Goal: Task Accomplishment & Management: Manage account settings

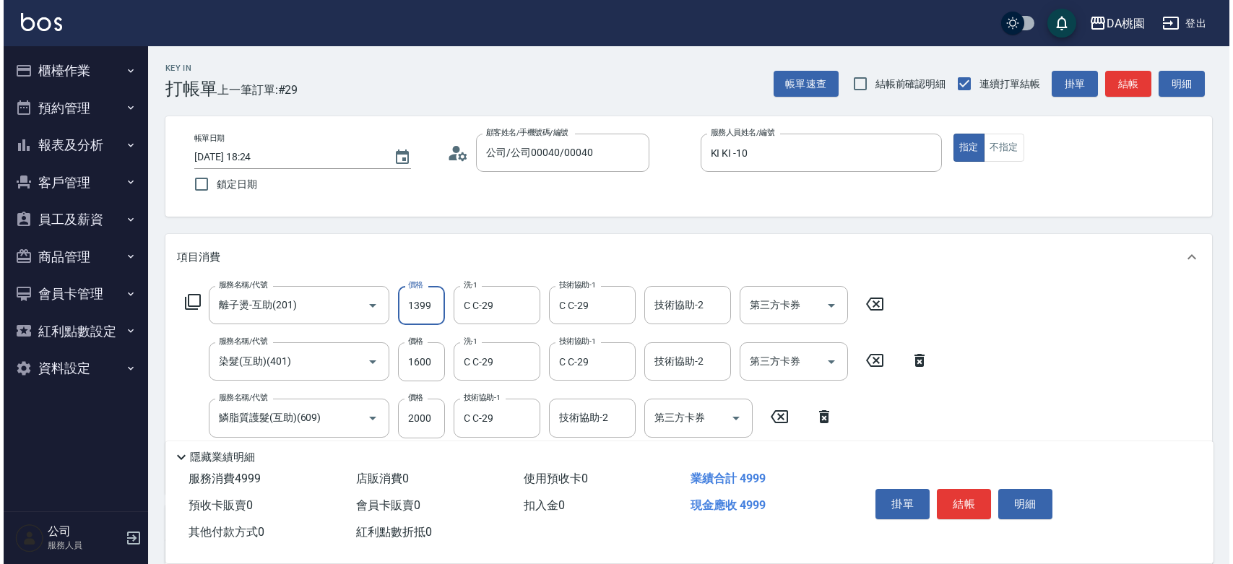
scroll to position [80, 0]
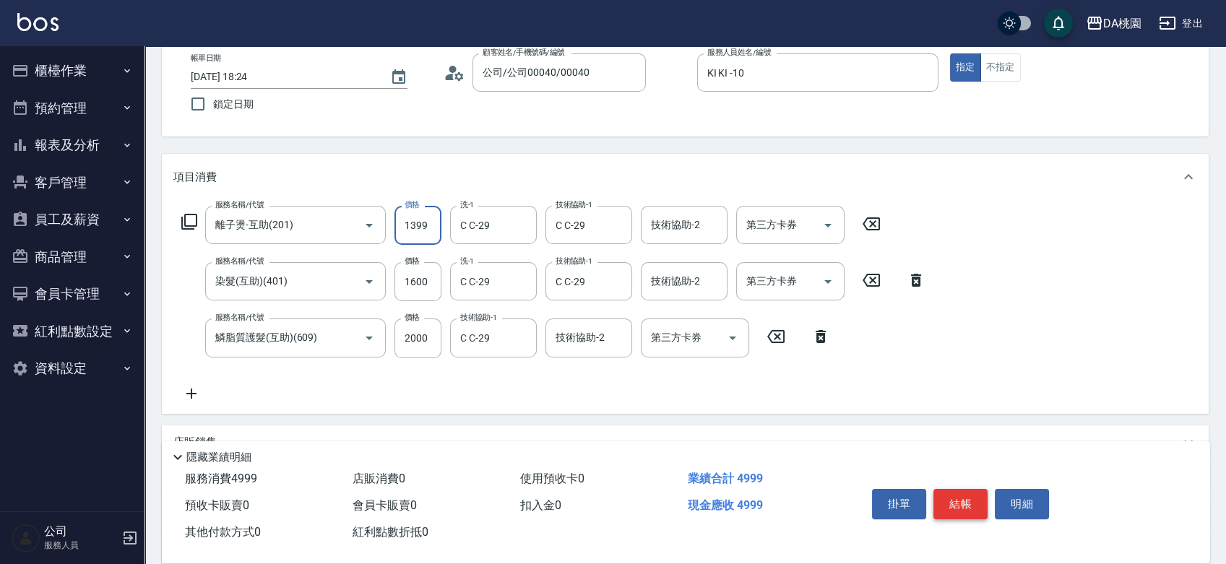
type input "1399"
click at [955, 506] on button "結帳" at bounding box center [960, 504] width 54 height 30
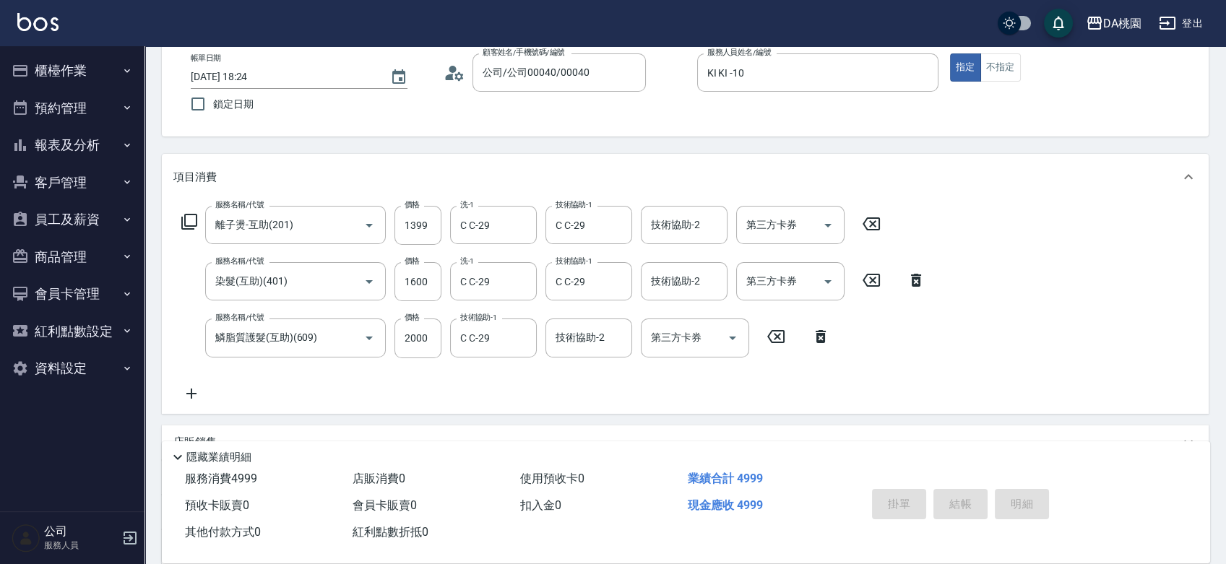
type input "[DATE] 19:57"
type input "0"
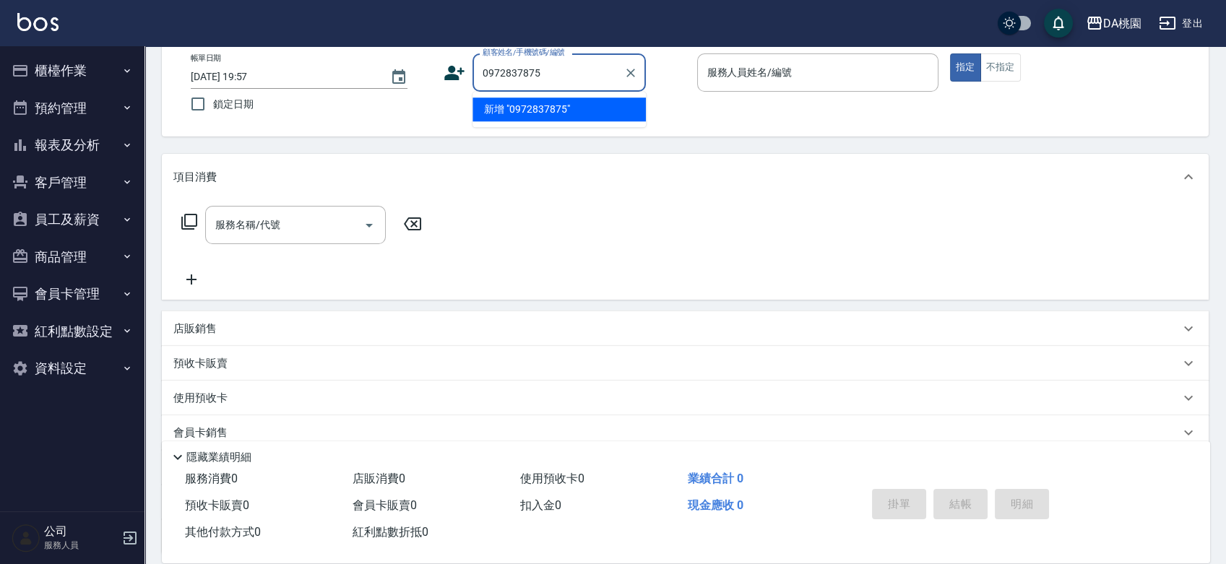
click at [582, 116] on li "新增 "0972837875"" at bounding box center [558, 110] width 173 height 24
type input "0972837875"
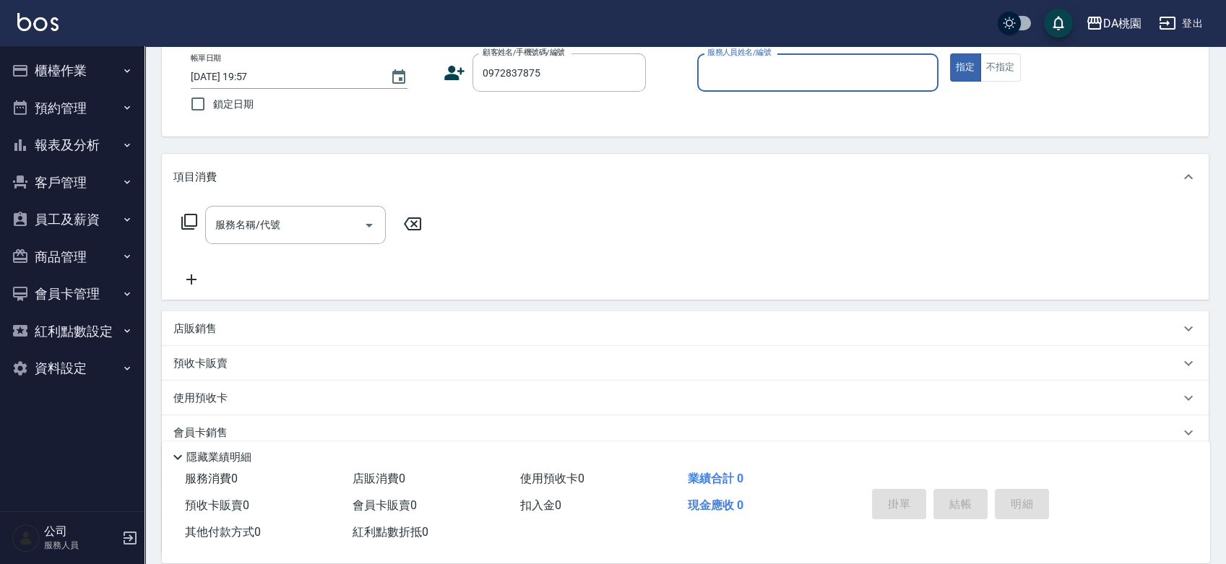
click at [763, 66] on input "服務人員姓名/編號" at bounding box center [818, 72] width 228 height 25
type input "亞瑟 -23"
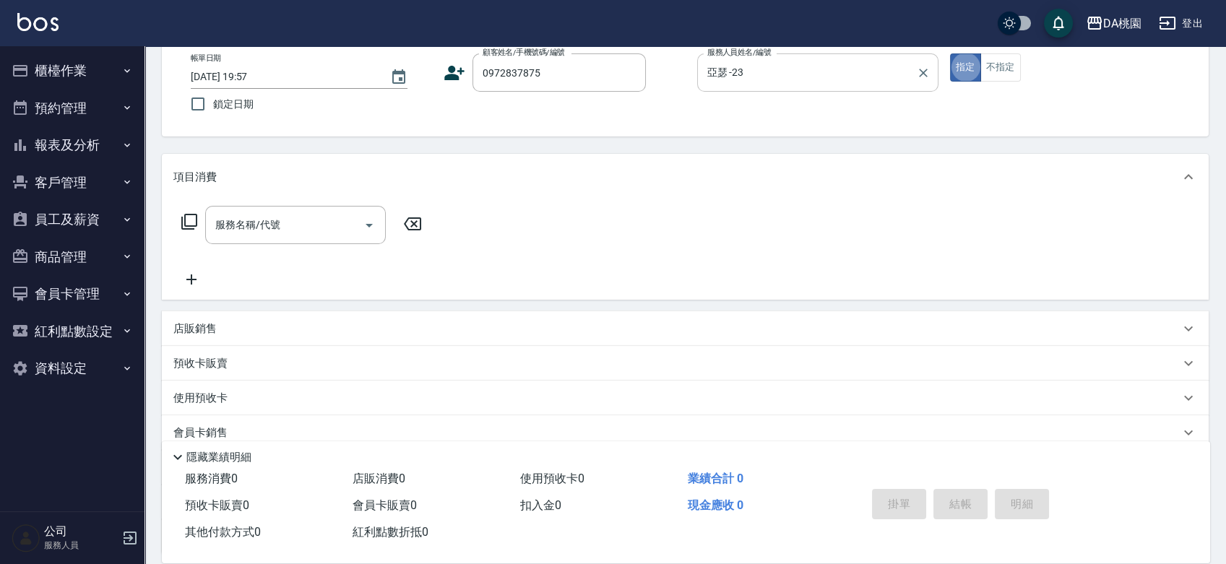
type button "true"
click at [186, 224] on icon at bounding box center [189, 221] width 17 height 17
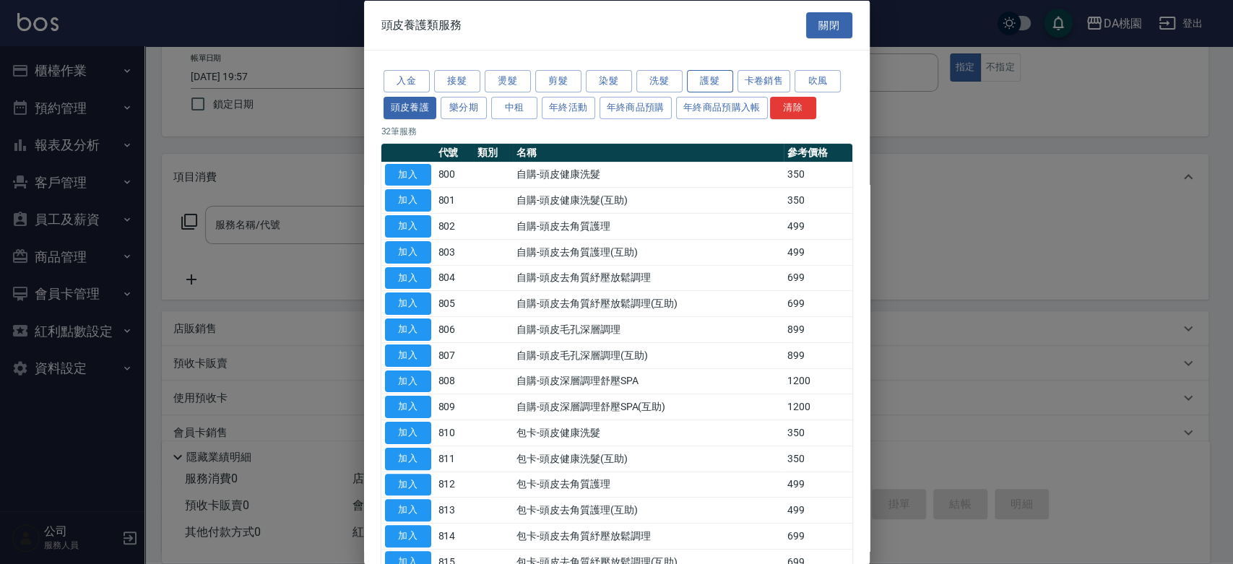
click at [728, 84] on button "護髮" at bounding box center [710, 81] width 46 height 22
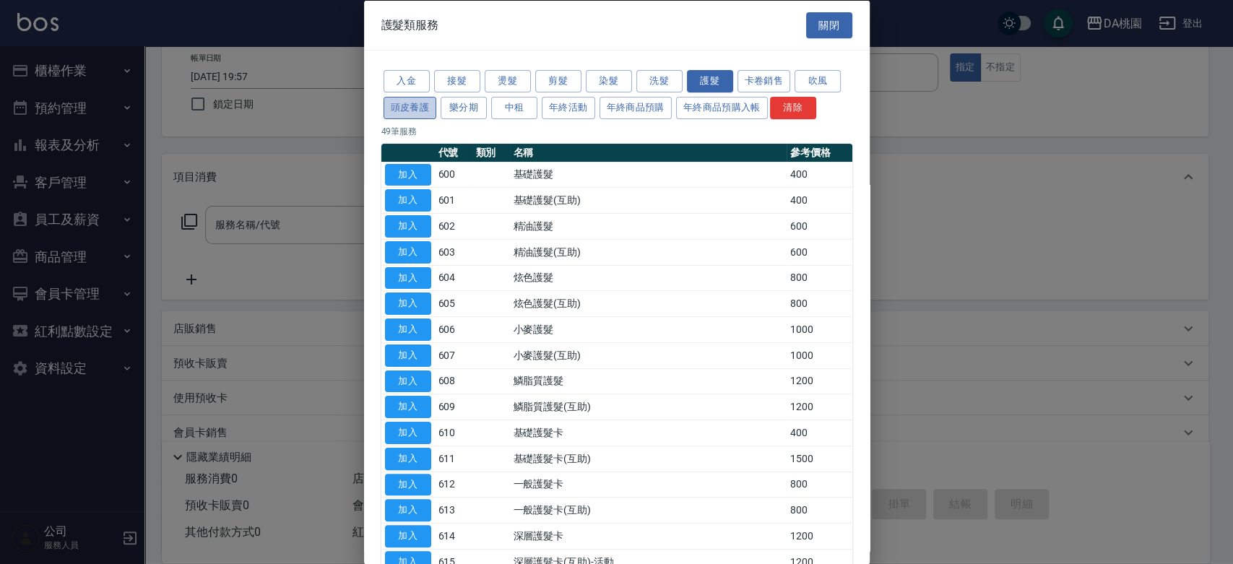
click at [404, 110] on button "頭皮養護" at bounding box center [410, 107] width 53 height 22
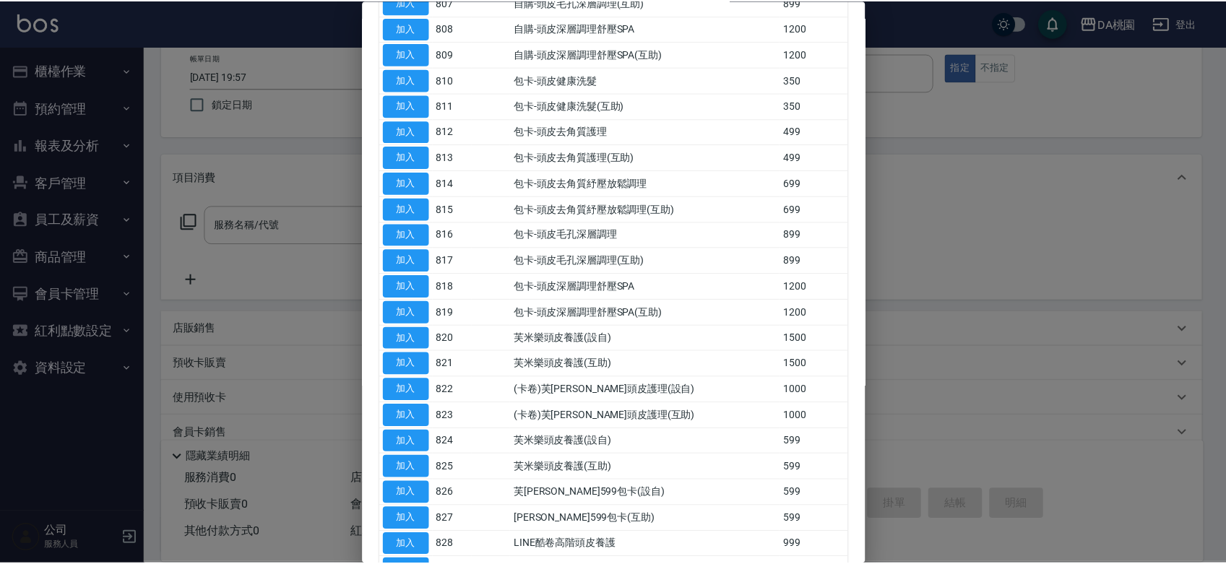
scroll to position [401, 0]
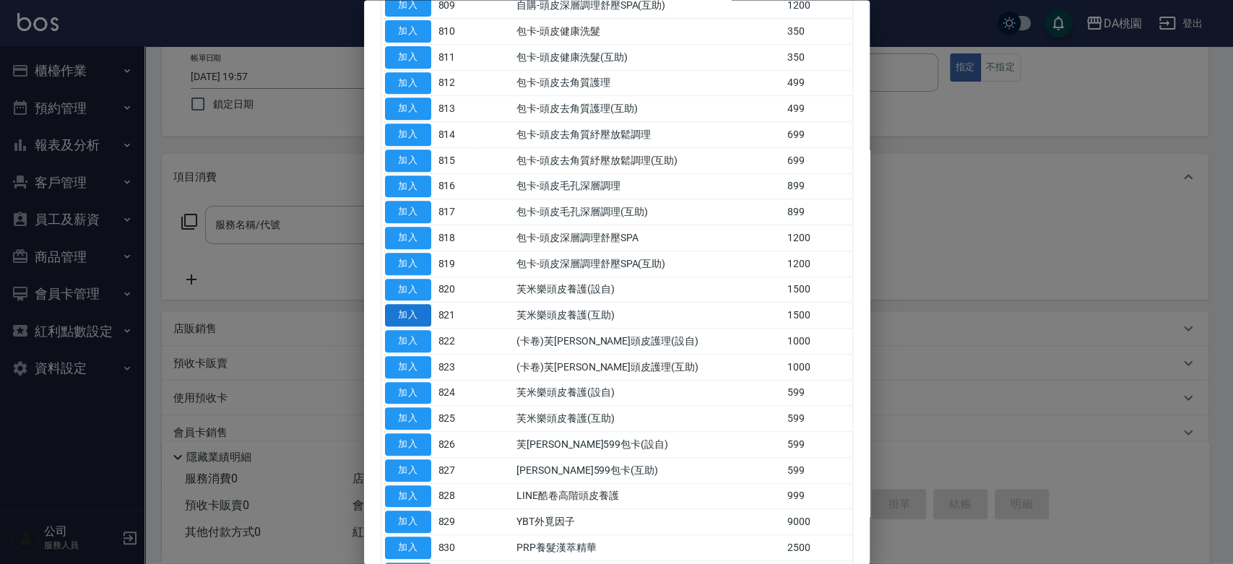
click at [420, 319] on button "加入" at bounding box center [408, 316] width 46 height 22
type input "芙米樂頭皮養護(互助)(821)"
type input "150"
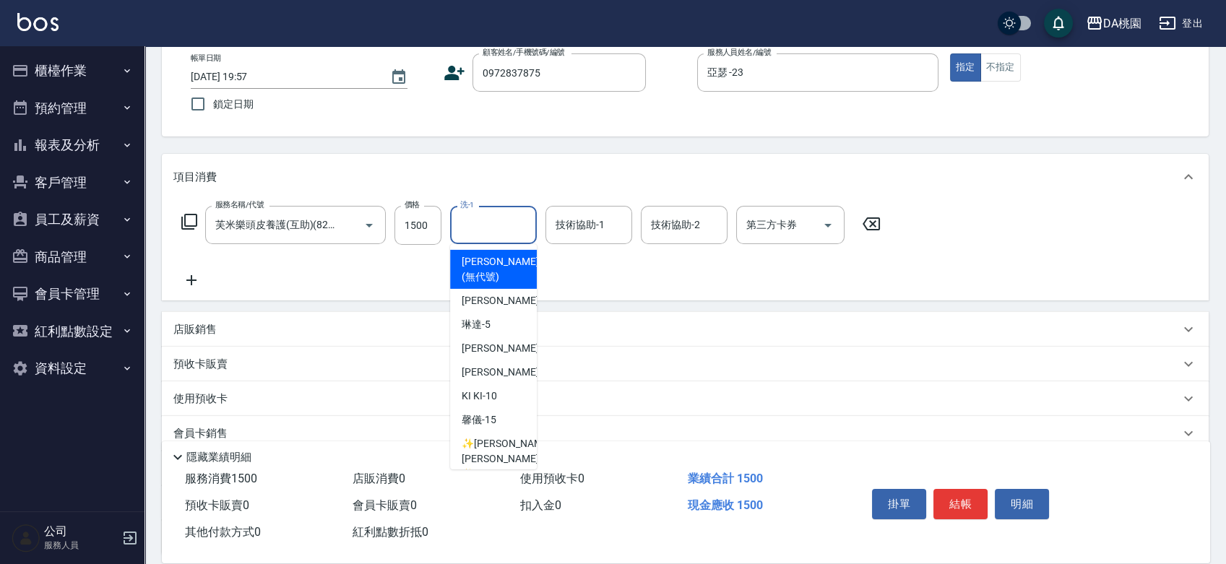
click at [485, 224] on input "洗-1" at bounding box center [494, 224] width 74 height 25
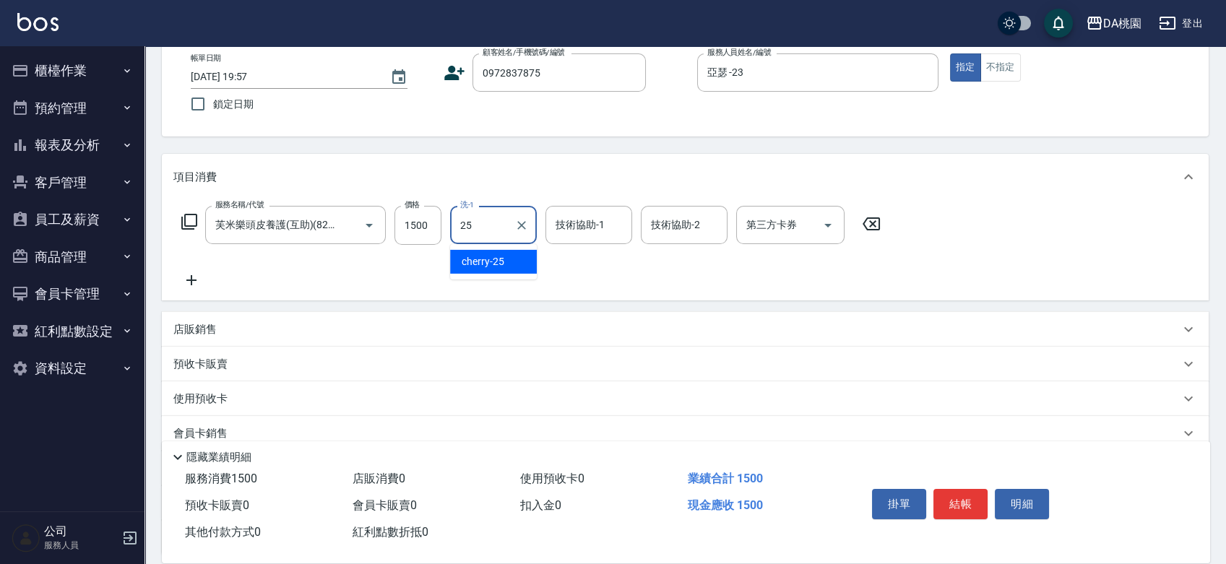
type input "cherry-25"
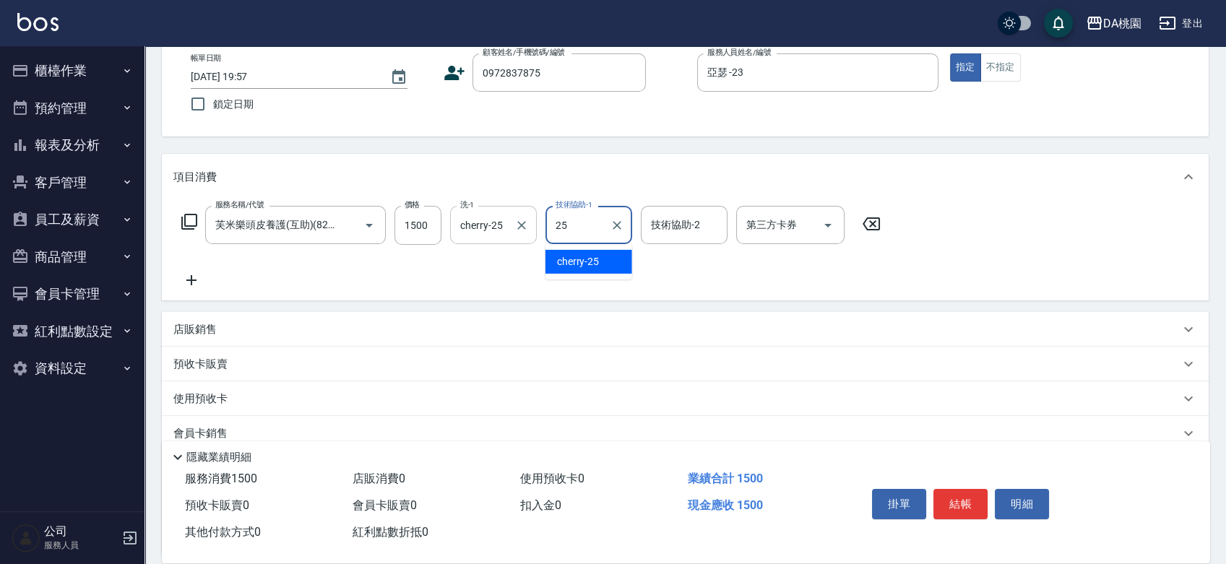
type input "cherry-25"
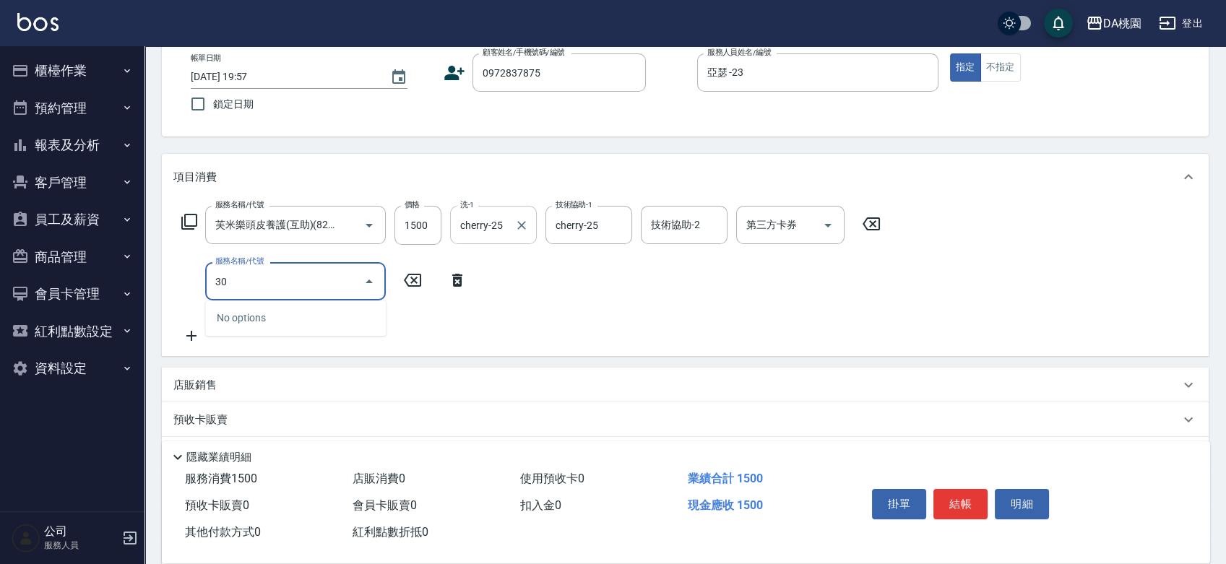
type input "303"
type input "180"
type input "A級剪髮(303)"
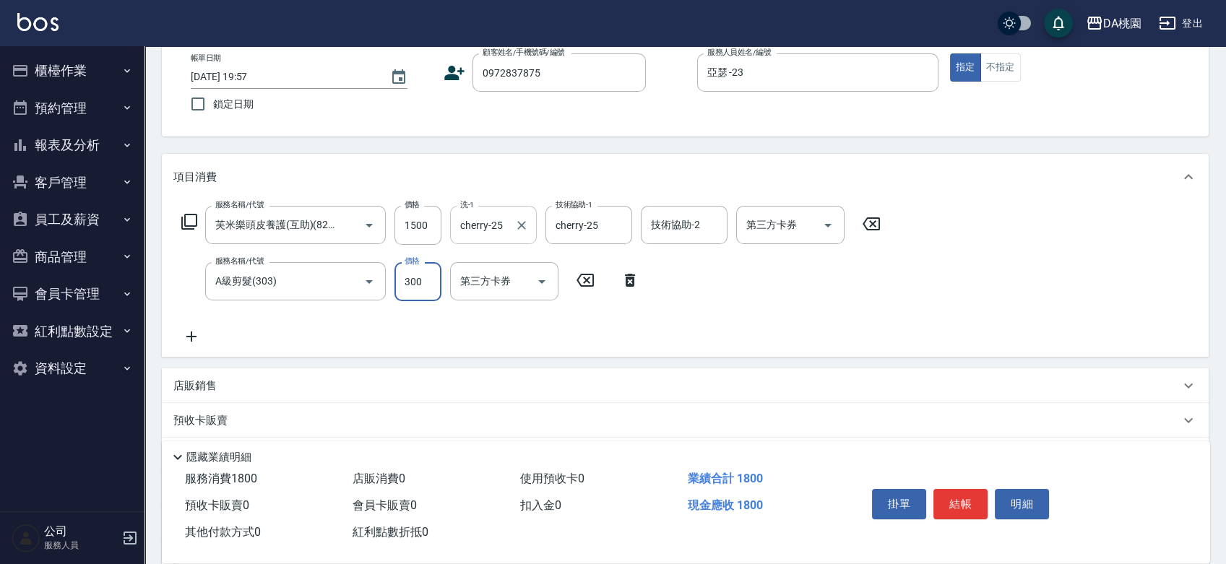
type input "5"
type input "150"
type input "500"
type input "200"
type input "500"
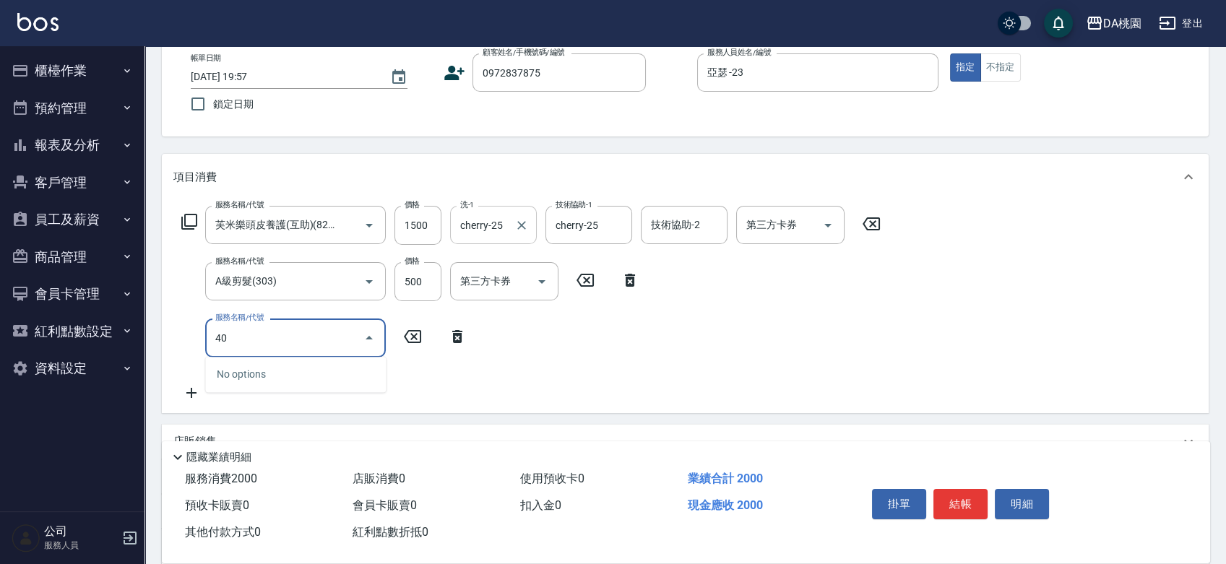
type input "401"
type input "350"
type input "染髮(互助)(401)"
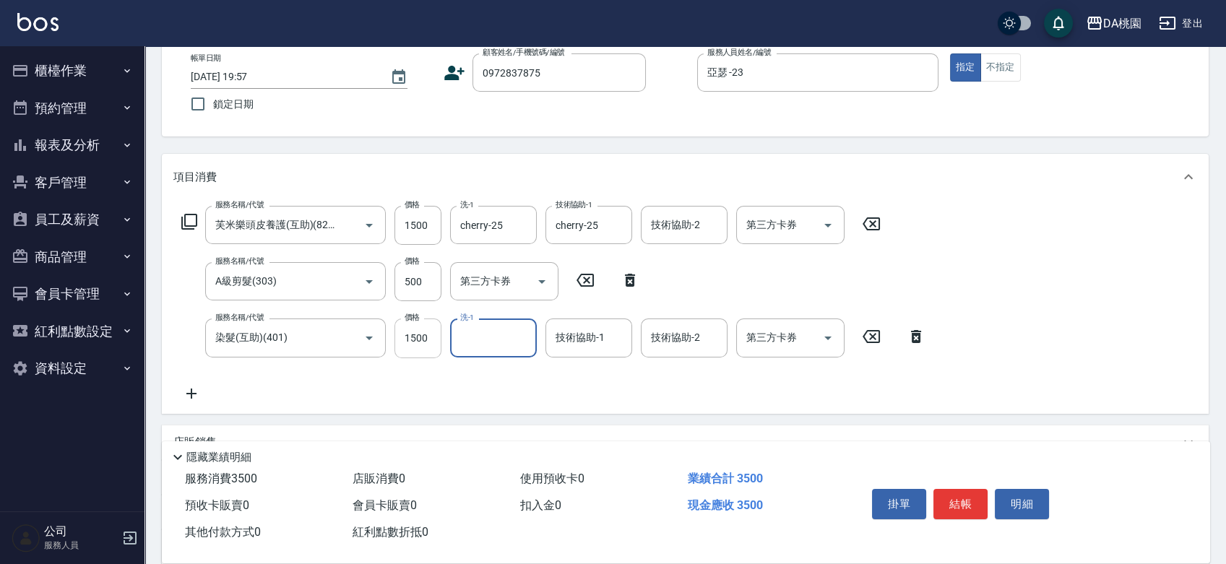
click at [424, 337] on input "1500" at bounding box center [417, 338] width 47 height 39
type input "1"
type input "200"
type input "100"
type input "210"
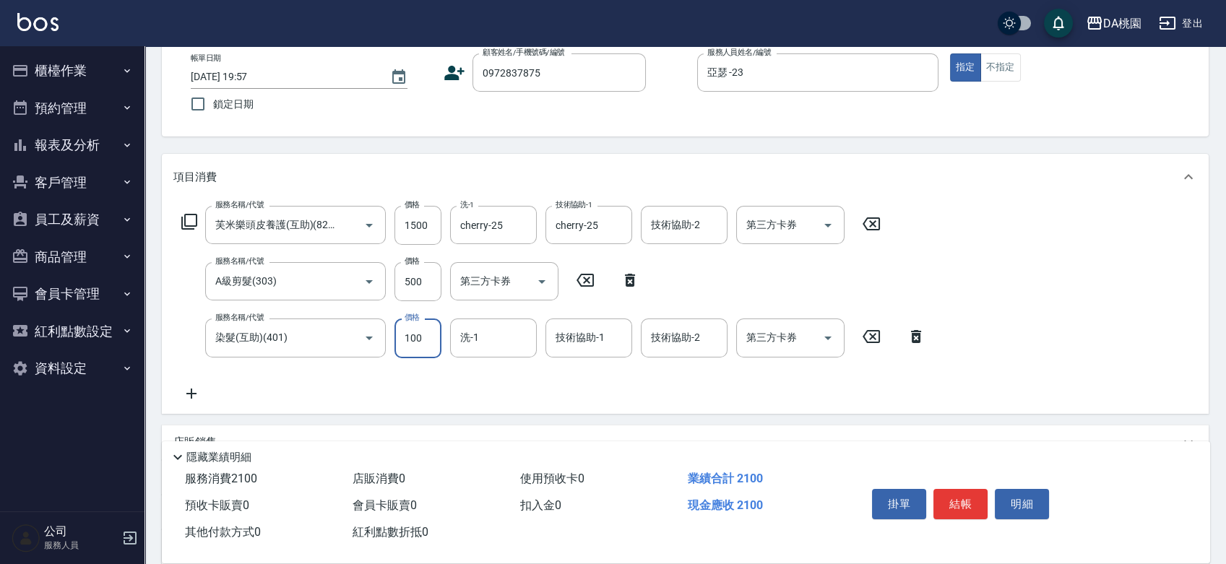
type input "1000"
type input "300"
type input "1000"
type input "cherry-25"
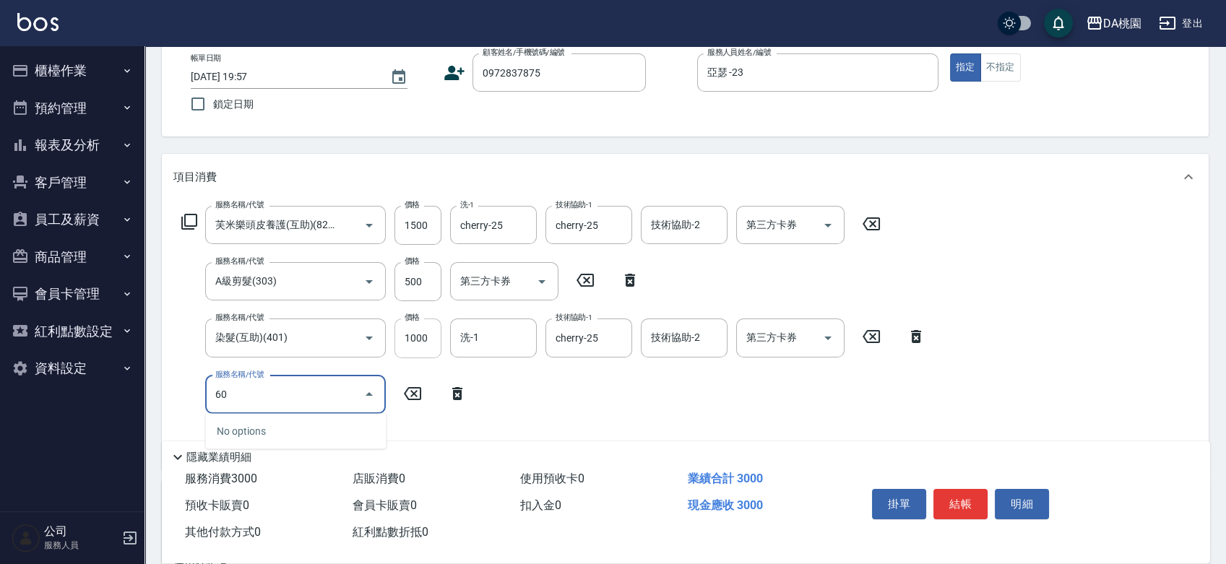
type input "608"
type input "420"
type input "鱗脂質護髮(608)"
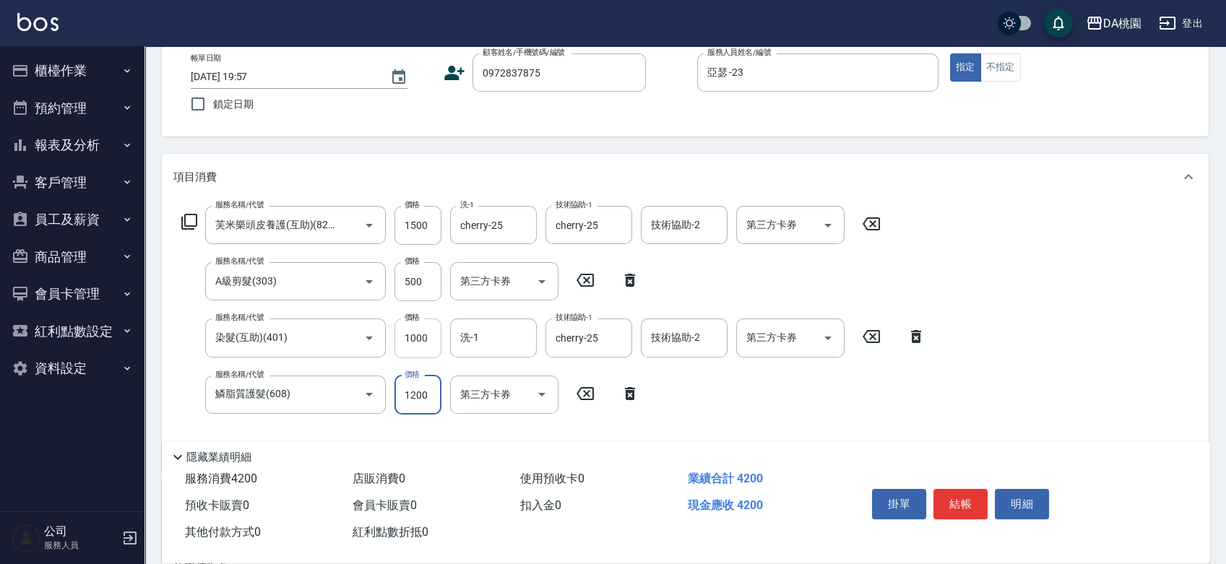
type input "300"
type input "240"
type input "320"
type input "2400"
type input "540"
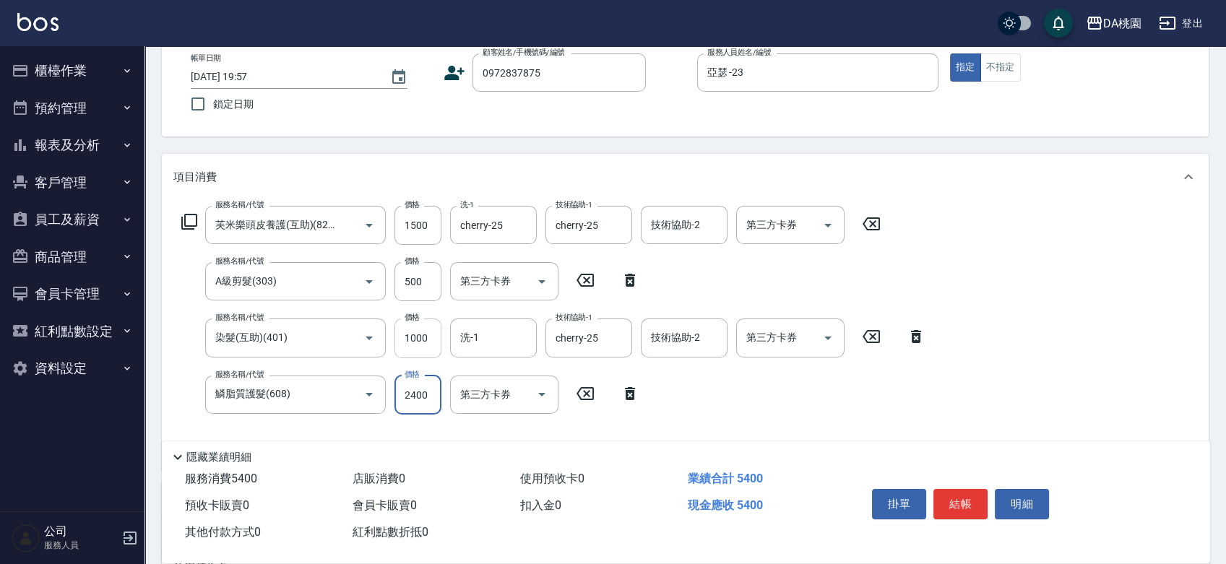
type input "2400"
click at [940, 503] on button "結帳" at bounding box center [960, 504] width 54 height 30
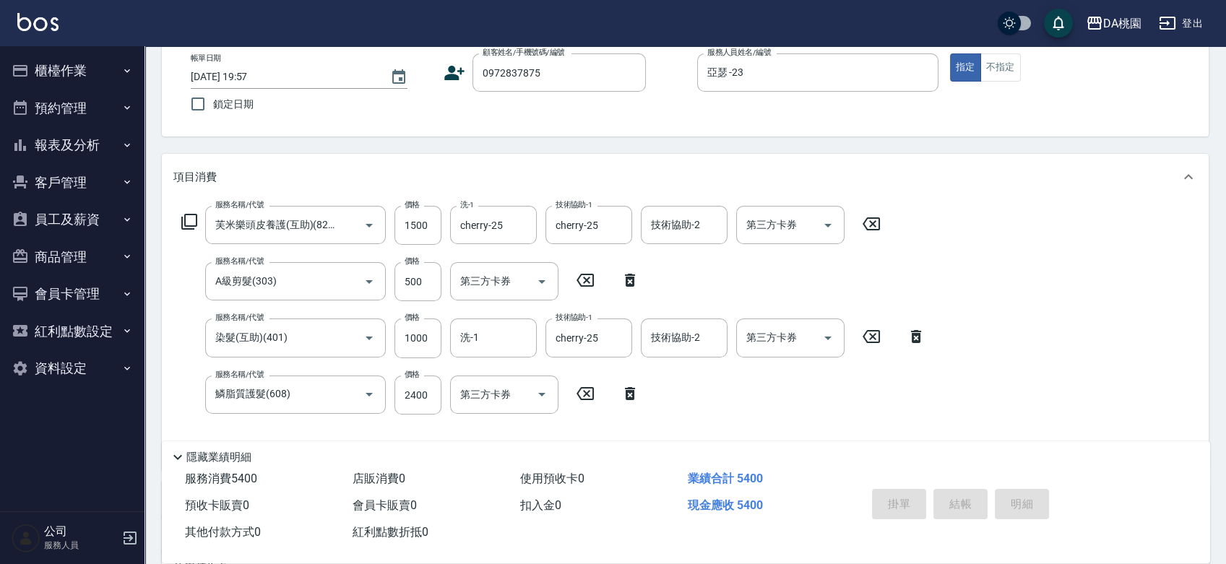
type input "[DATE] 19:58"
type input "0"
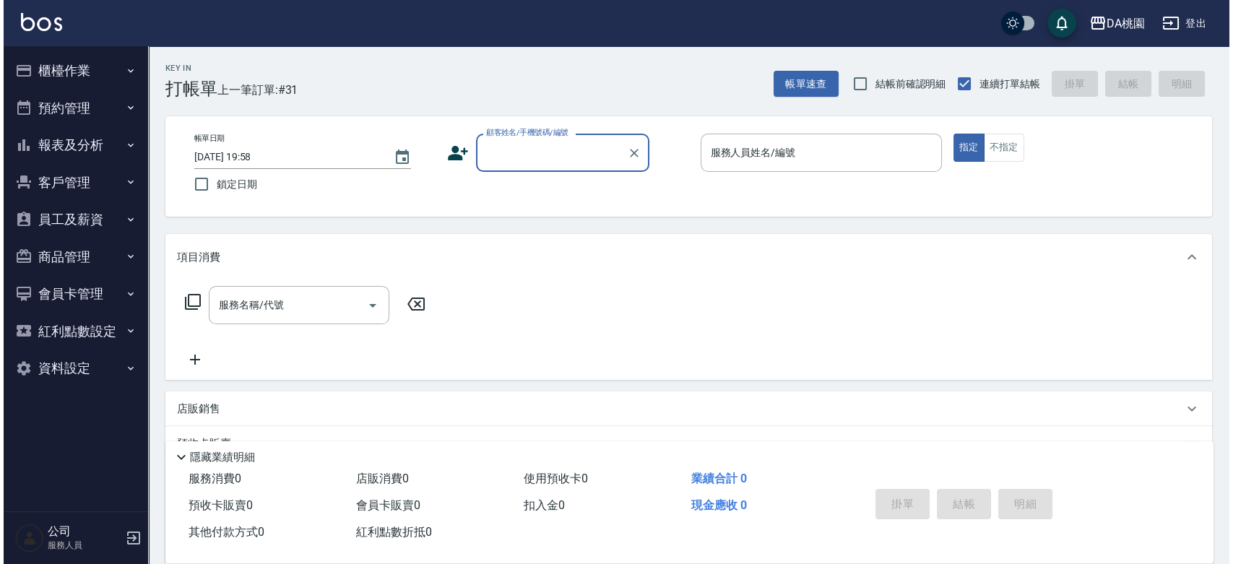
scroll to position [0, 0]
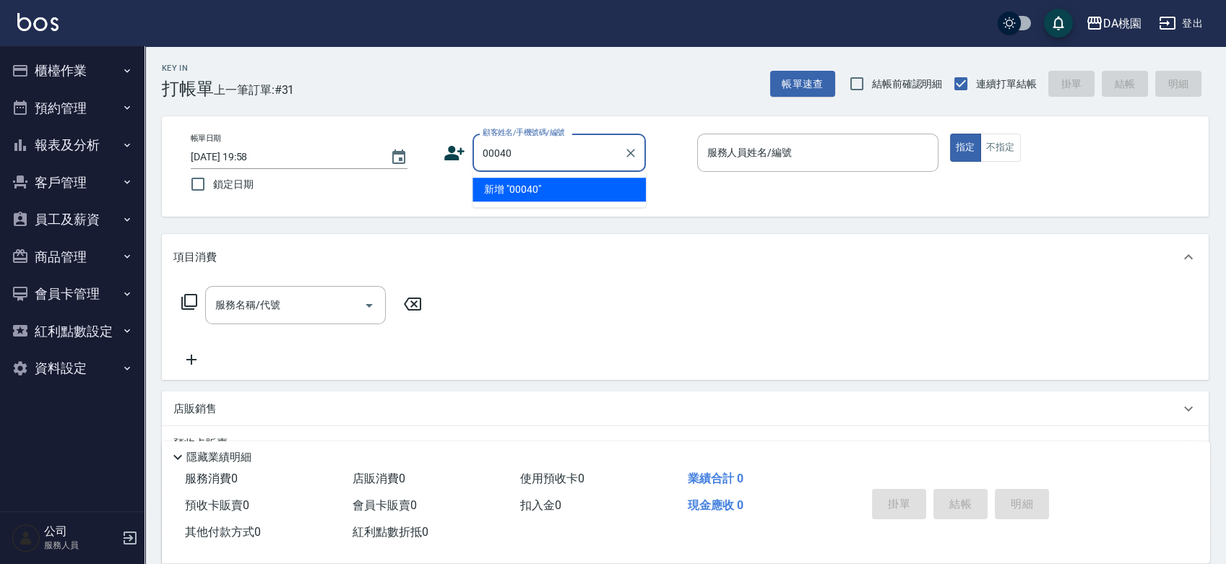
type input "00040"
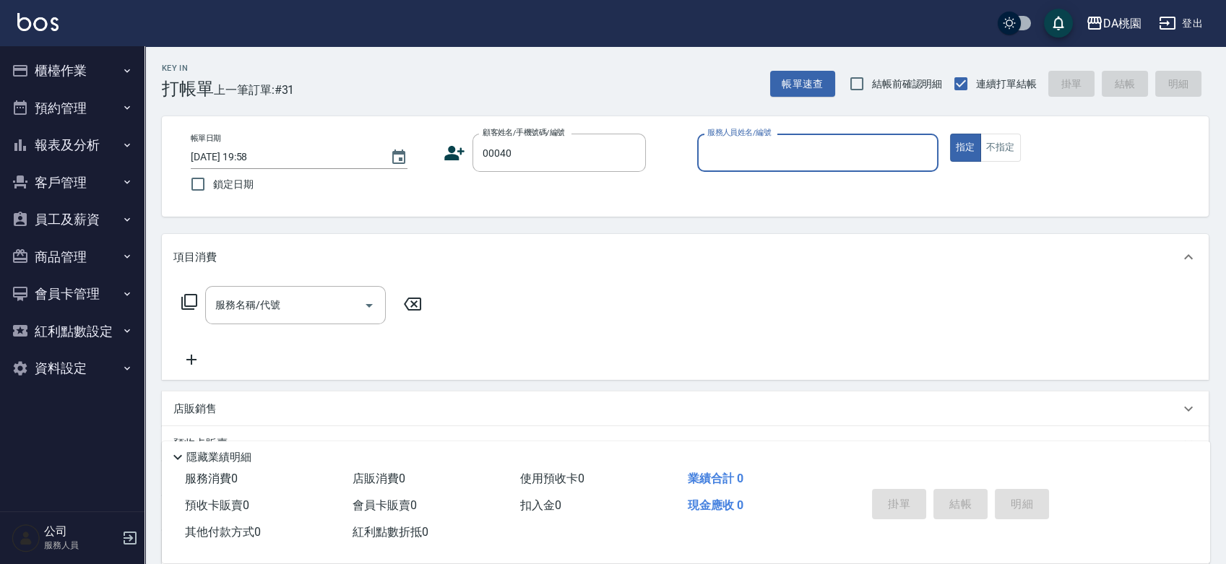
type input "1"
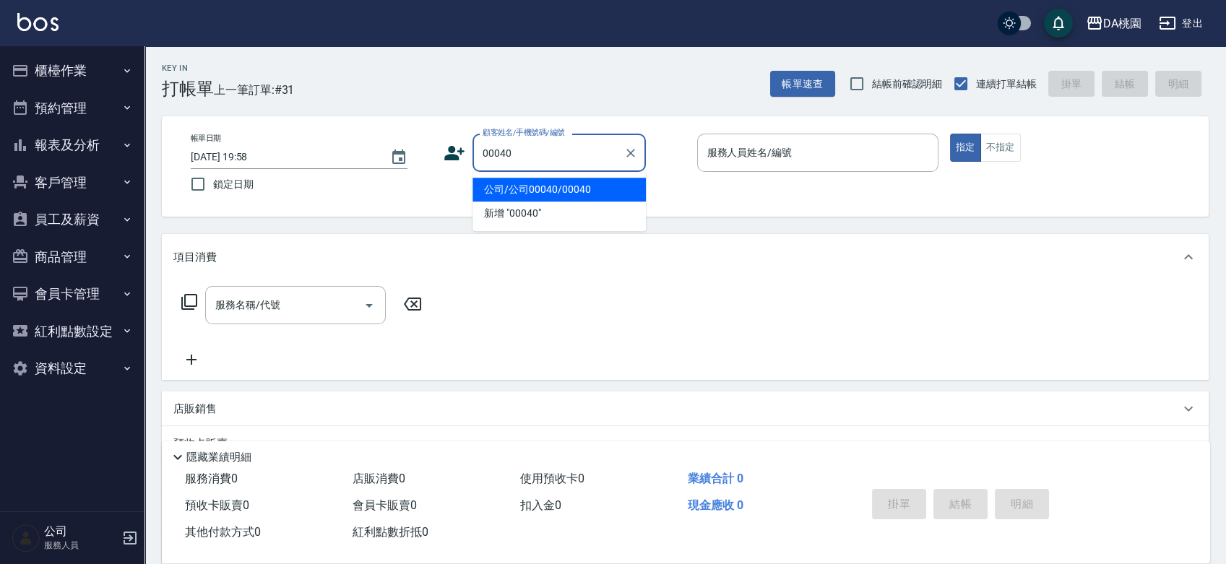
type input "公司/公司00040/00040"
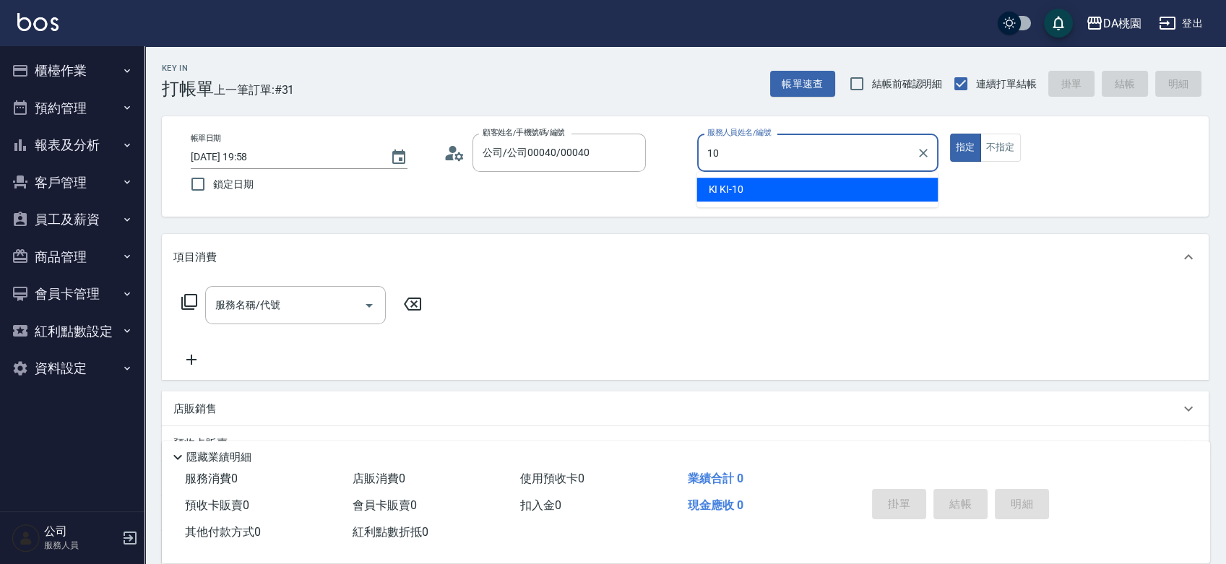
type input "KI KI -10"
type button "true"
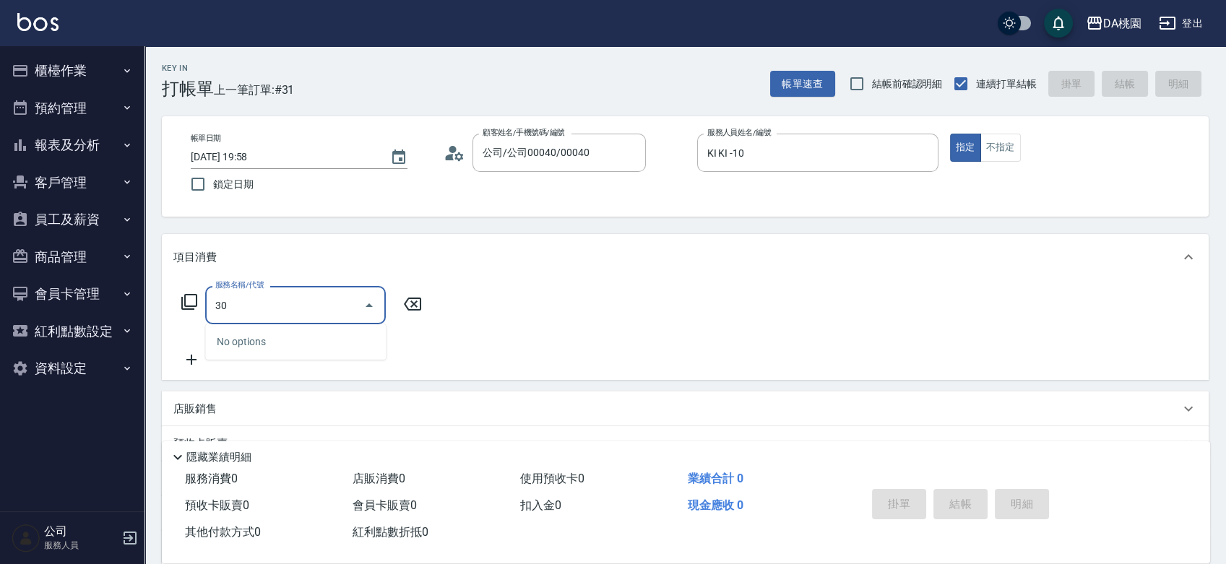
type input "303"
type input "30"
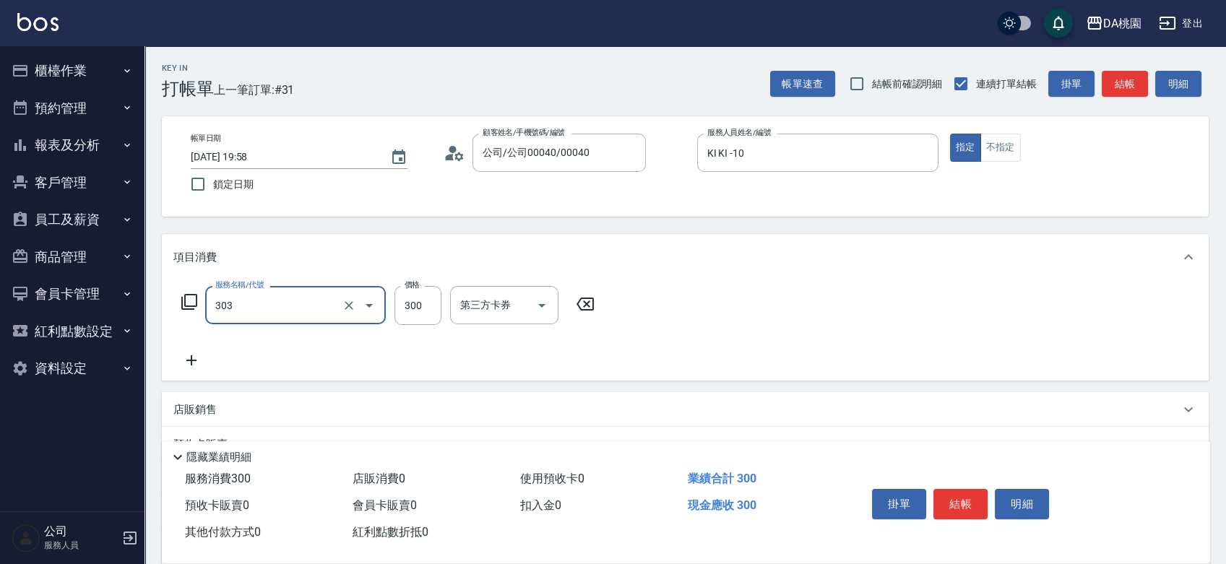
type input "A級剪髮(303)"
type input "3"
type input "0"
type input "350"
type input "30"
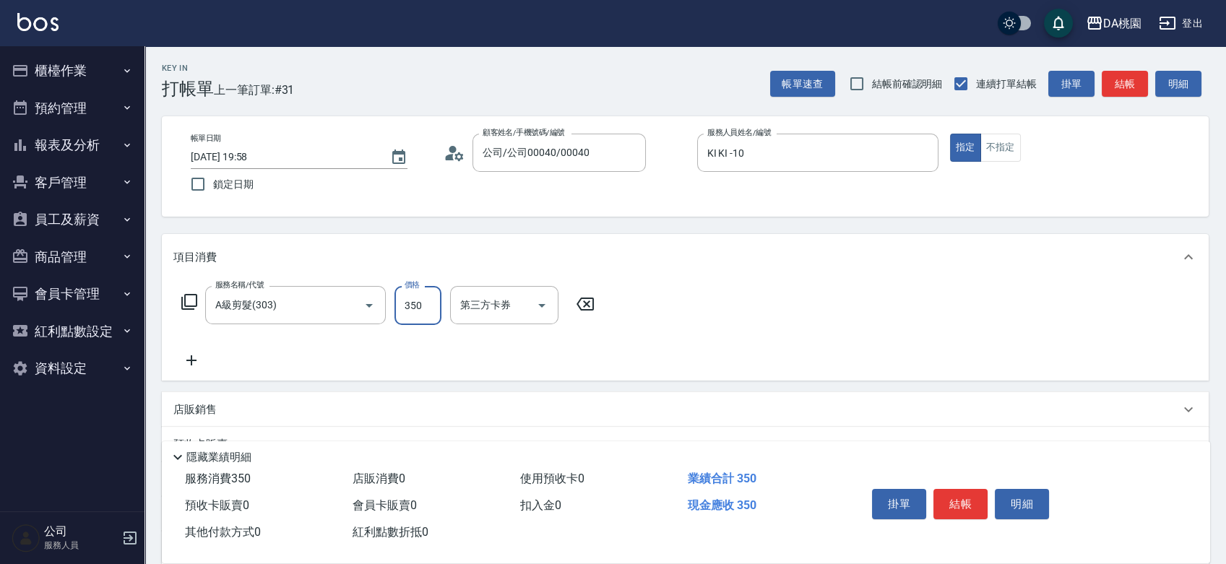
type input "350"
click at [959, 501] on button "結帳" at bounding box center [960, 504] width 54 height 30
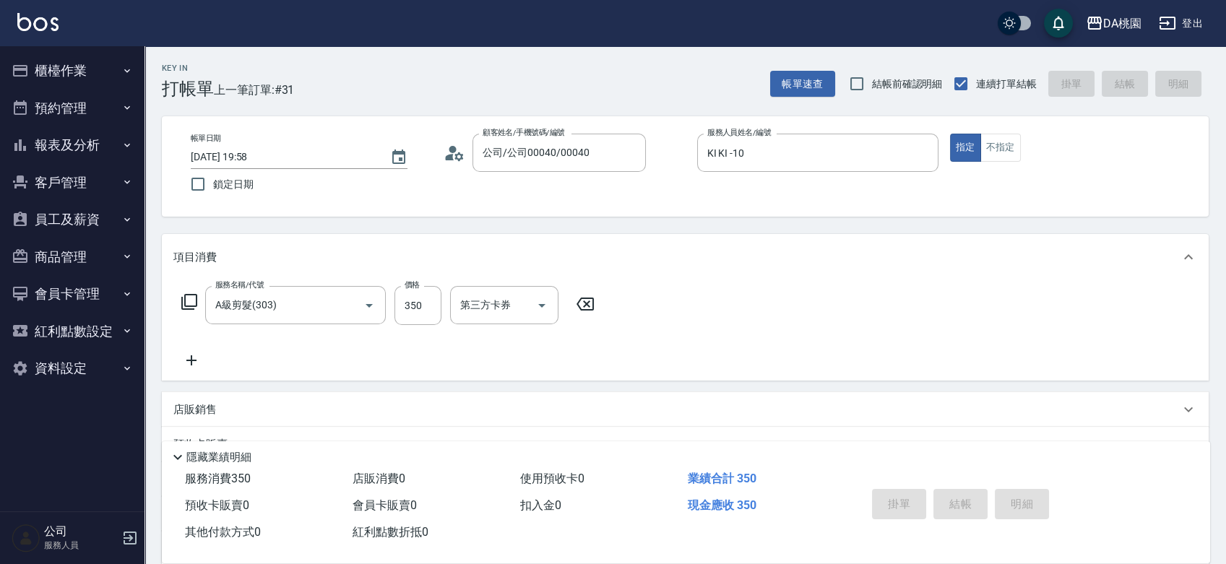
type input "0"
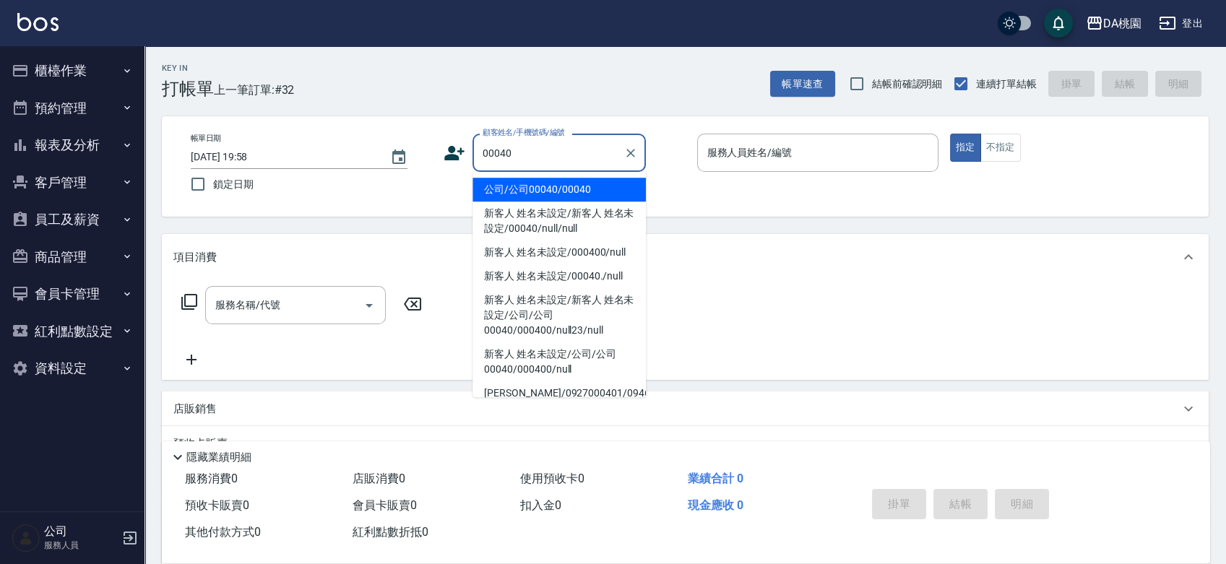
type input "公司/公司00040/00040"
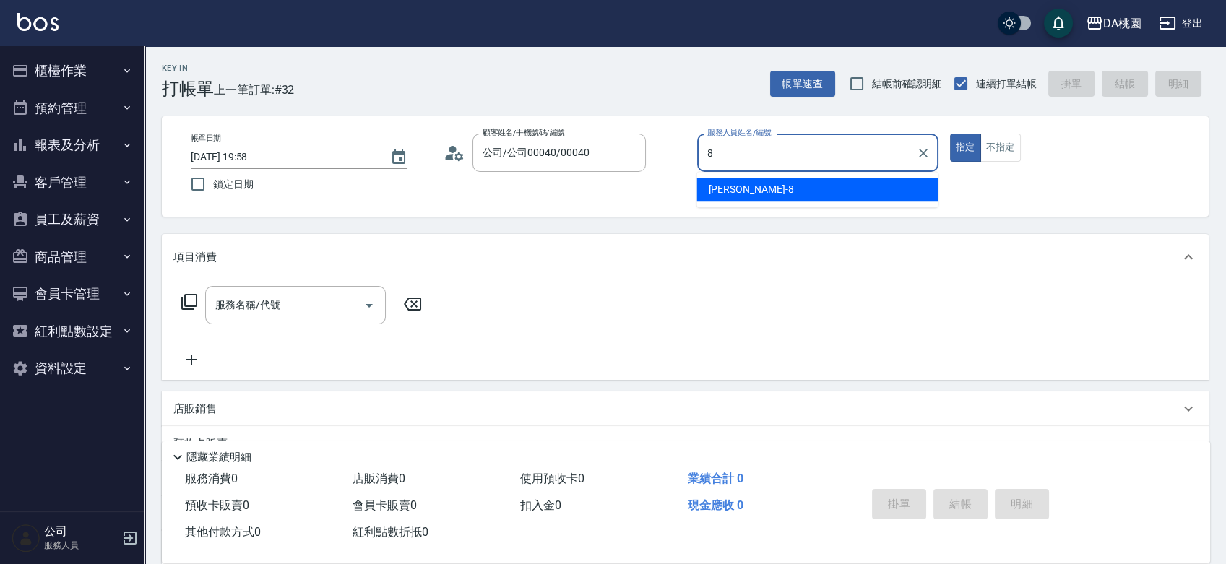
type input "桑妮-8"
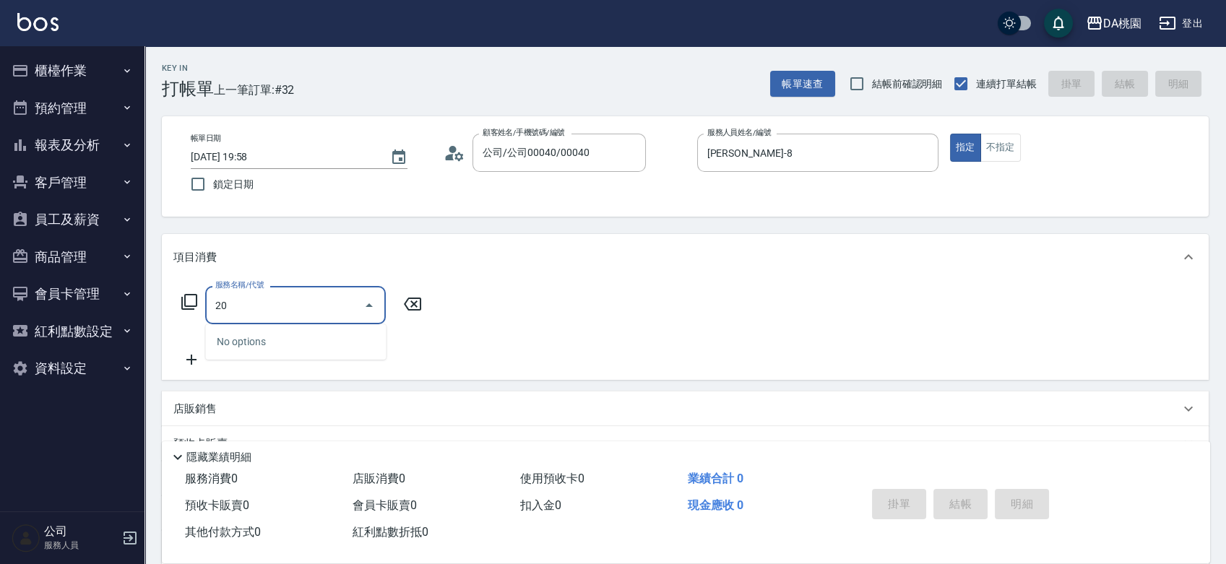
type input "200"
type input "150"
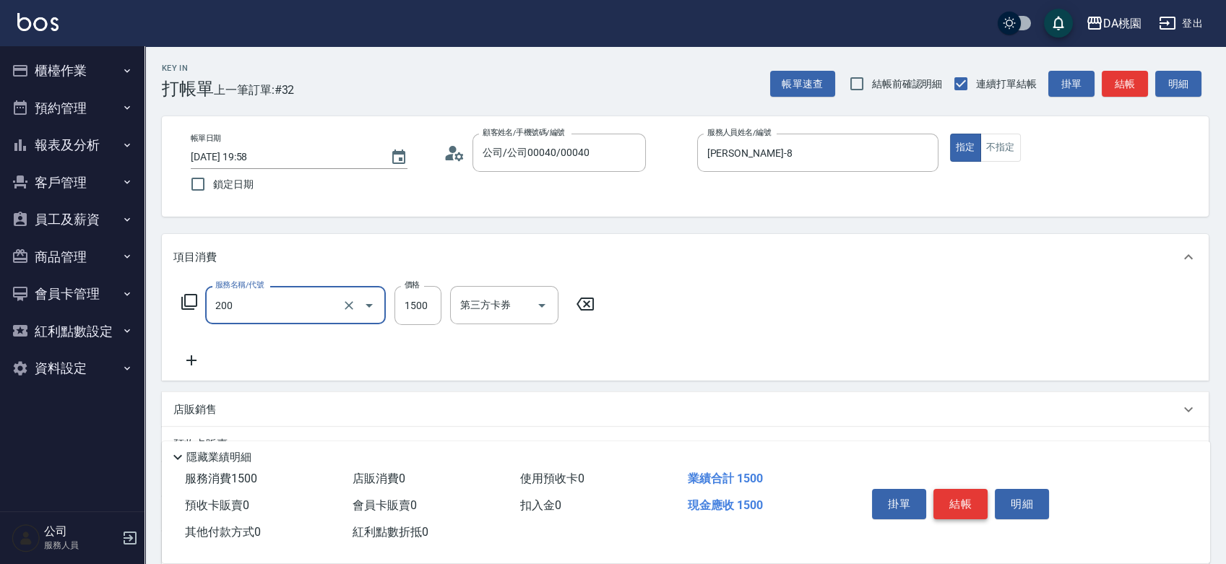
type input "離子燙(200)"
type input "0"
type input "110"
type input "10"
type input "1100"
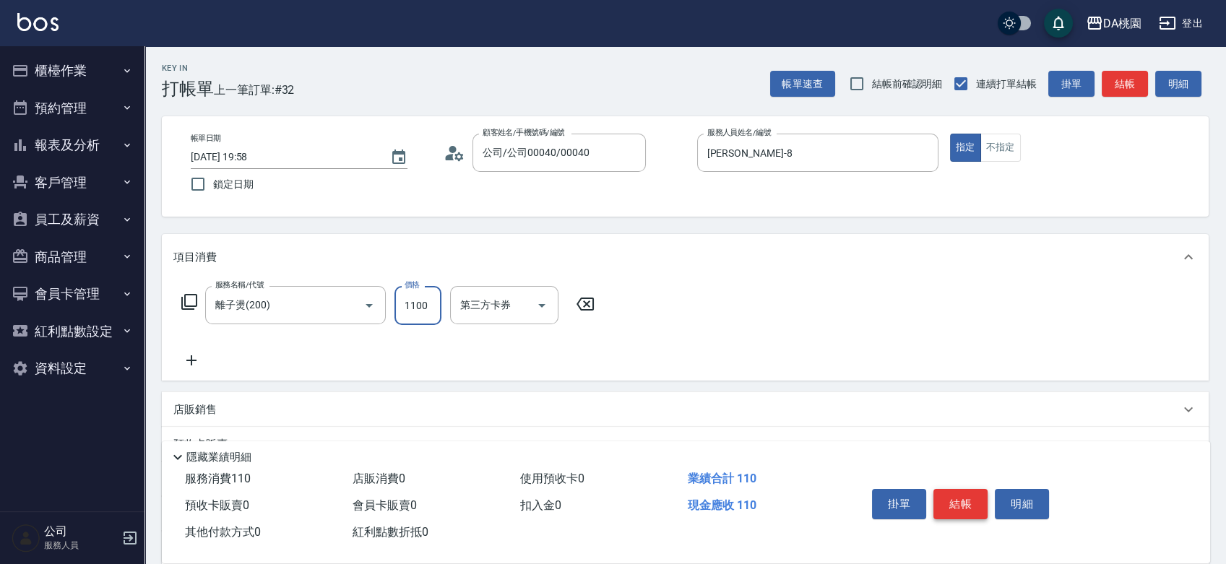
type input "110"
type input "1100"
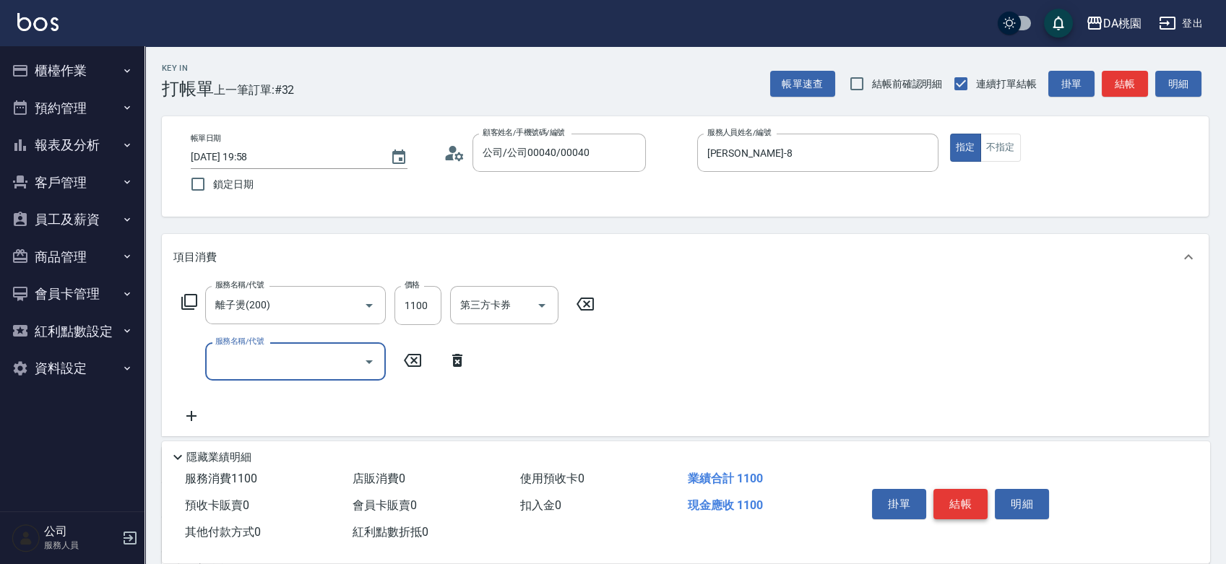
click at [967, 496] on button "結帳" at bounding box center [960, 504] width 54 height 30
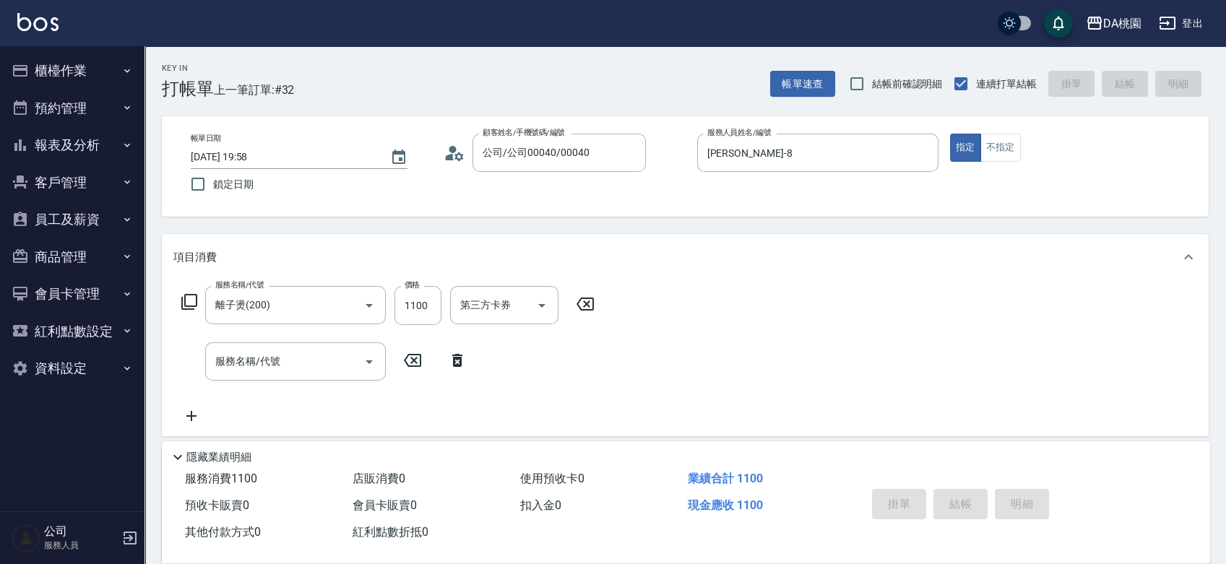
type input "2025/10/12 19:59"
type input "0"
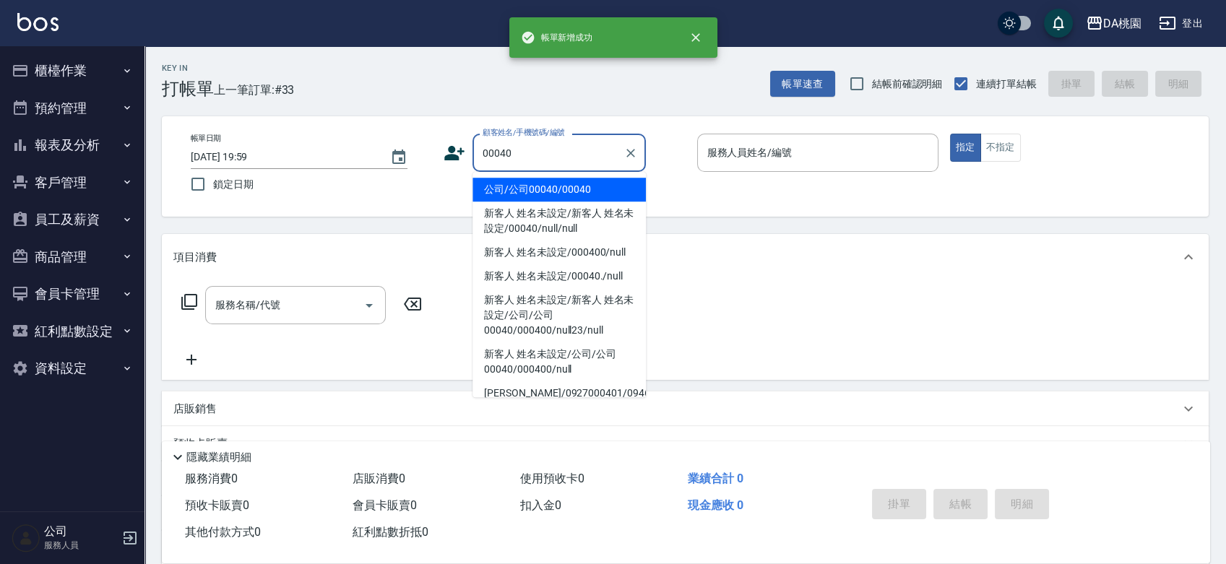
type input "公司/公司00040/00040"
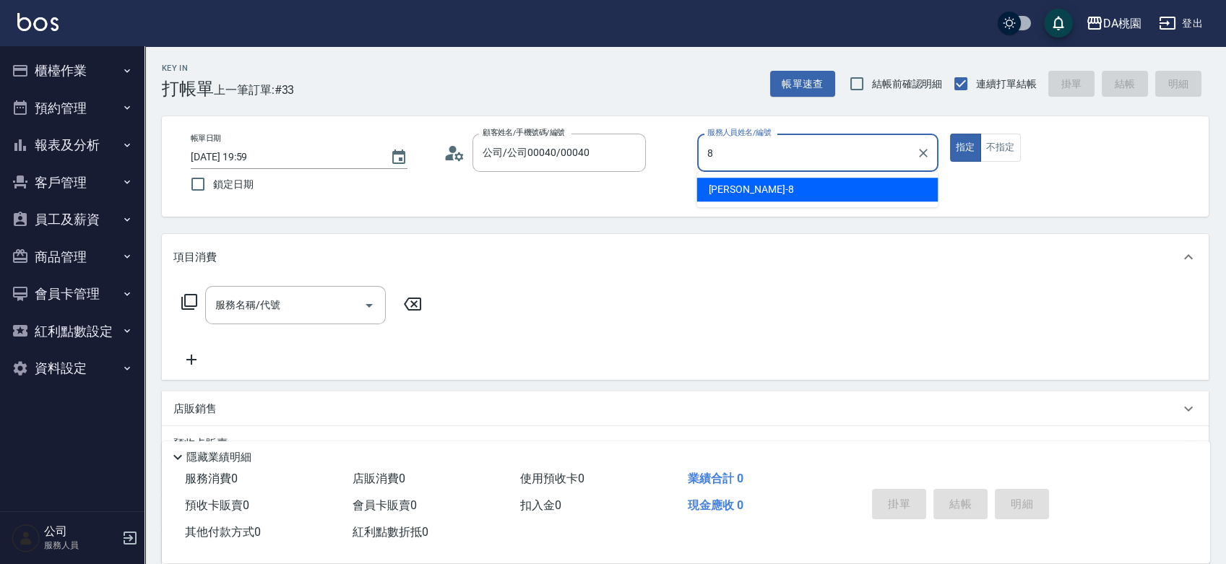
type input "桑妮-8"
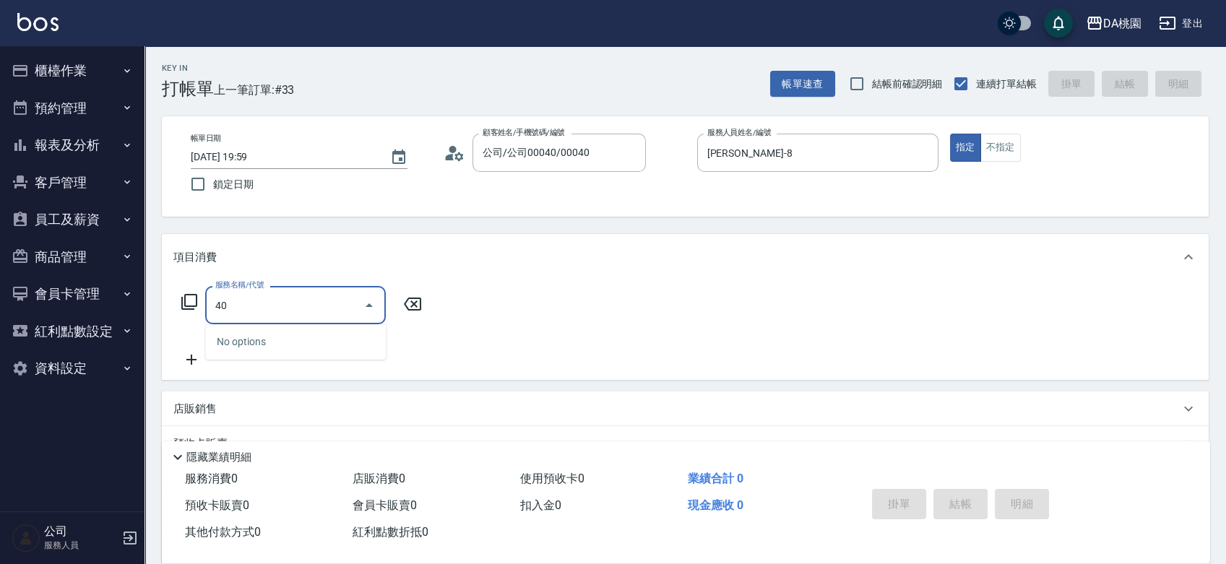
type input "401"
type input "150"
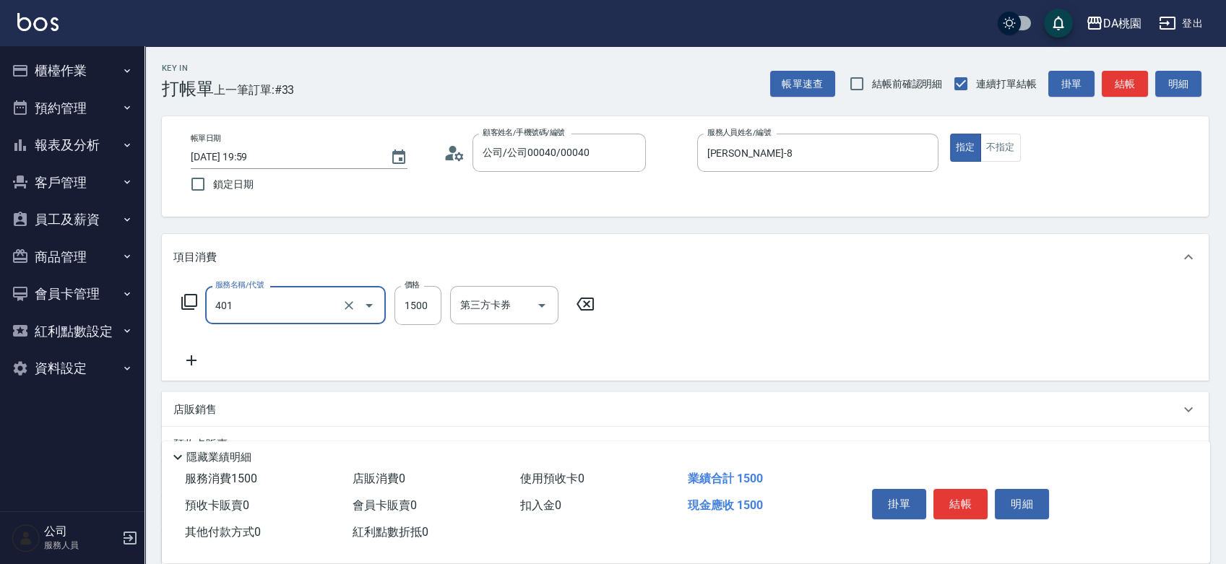
type input "染髮(互助)(401)"
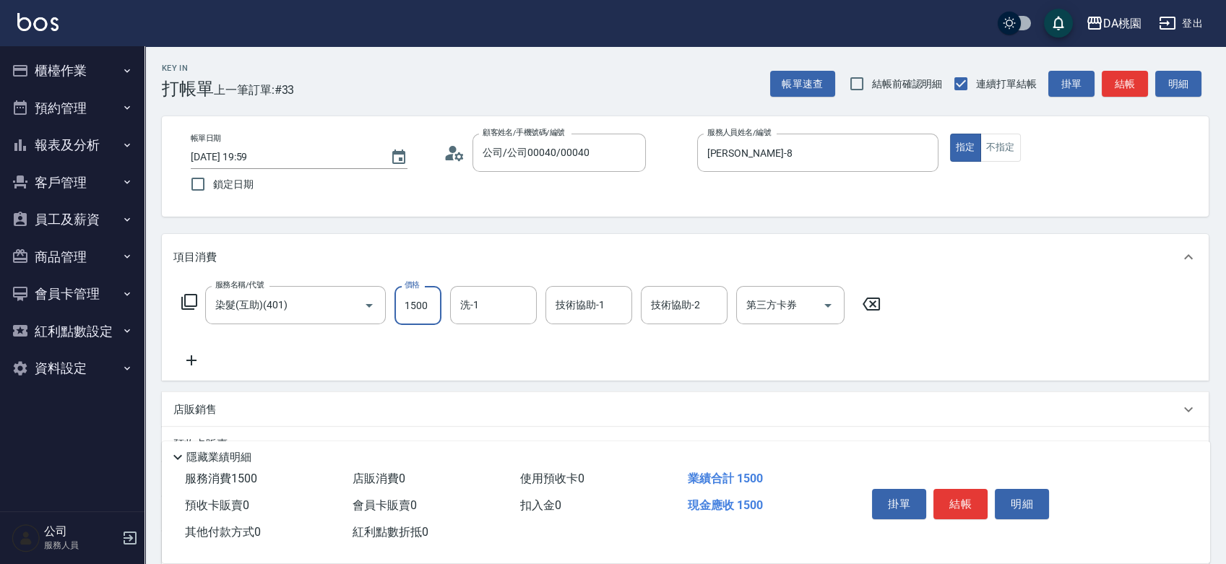
type input "0"
type input "160"
type input "10"
type input "1600"
type input "160"
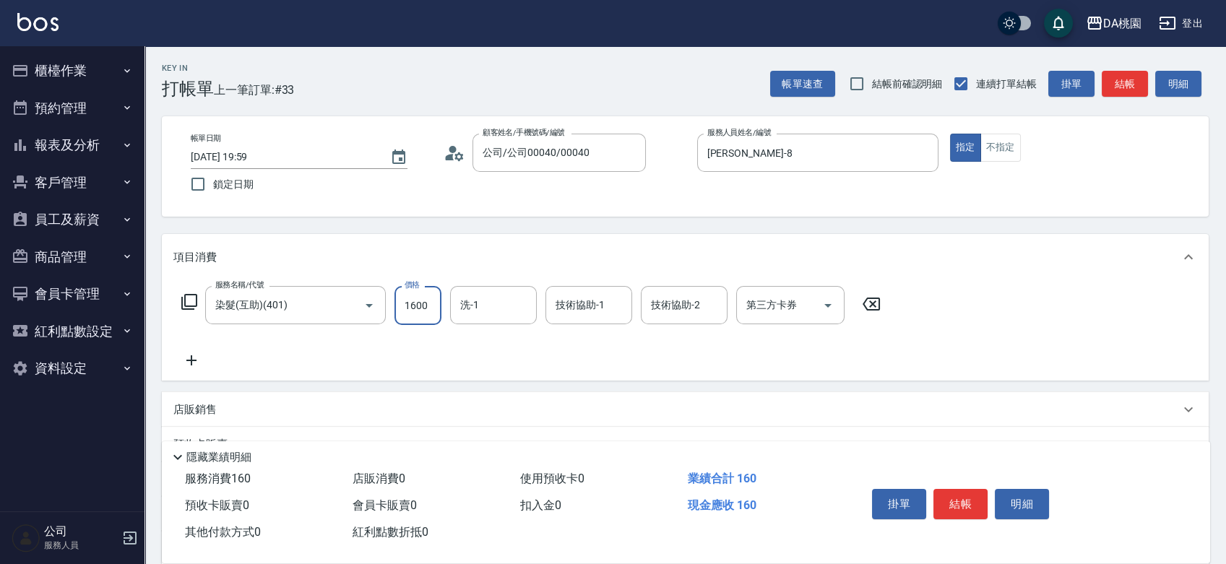
type input "1600"
type input "C C-29"
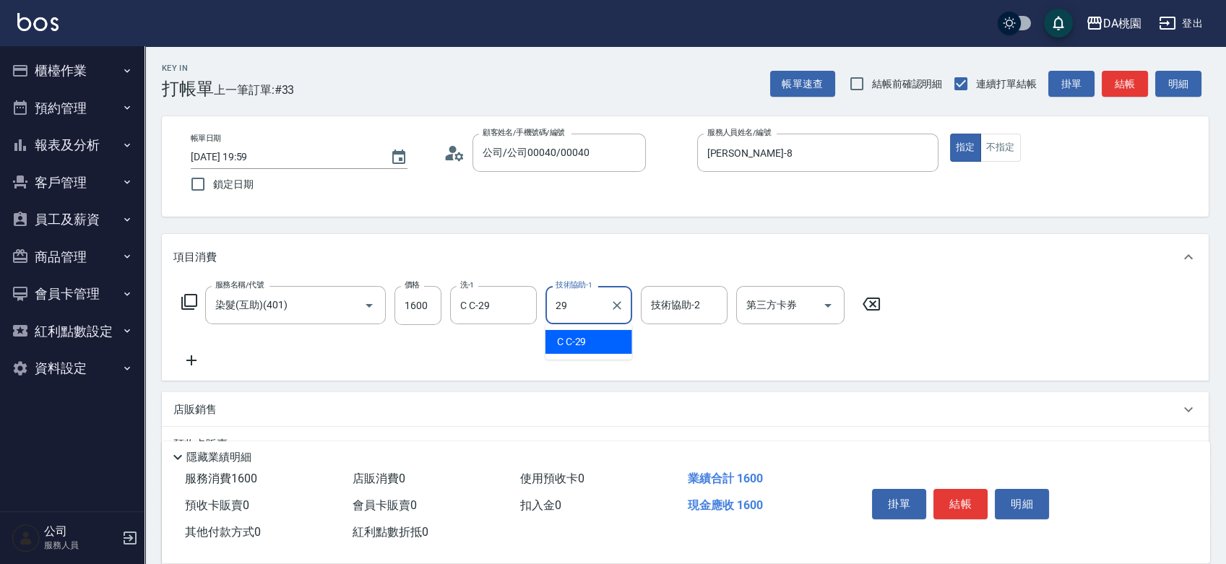
type input "C C-29"
click at [965, 501] on button "結帳" at bounding box center [960, 504] width 54 height 30
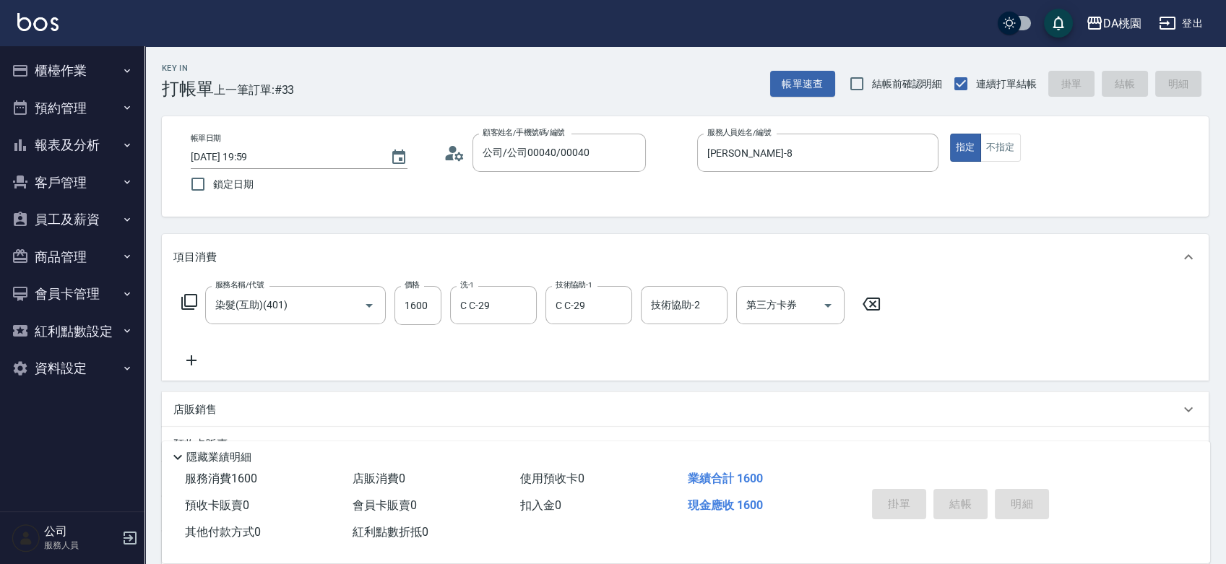
type input "0"
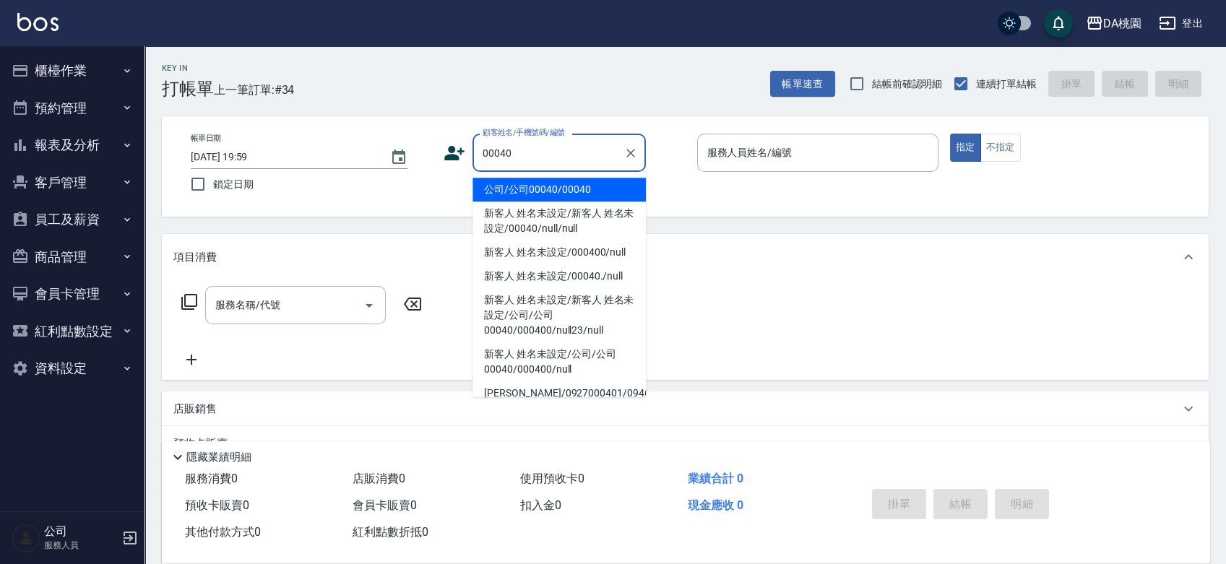
type input "公司/公司00040/00040"
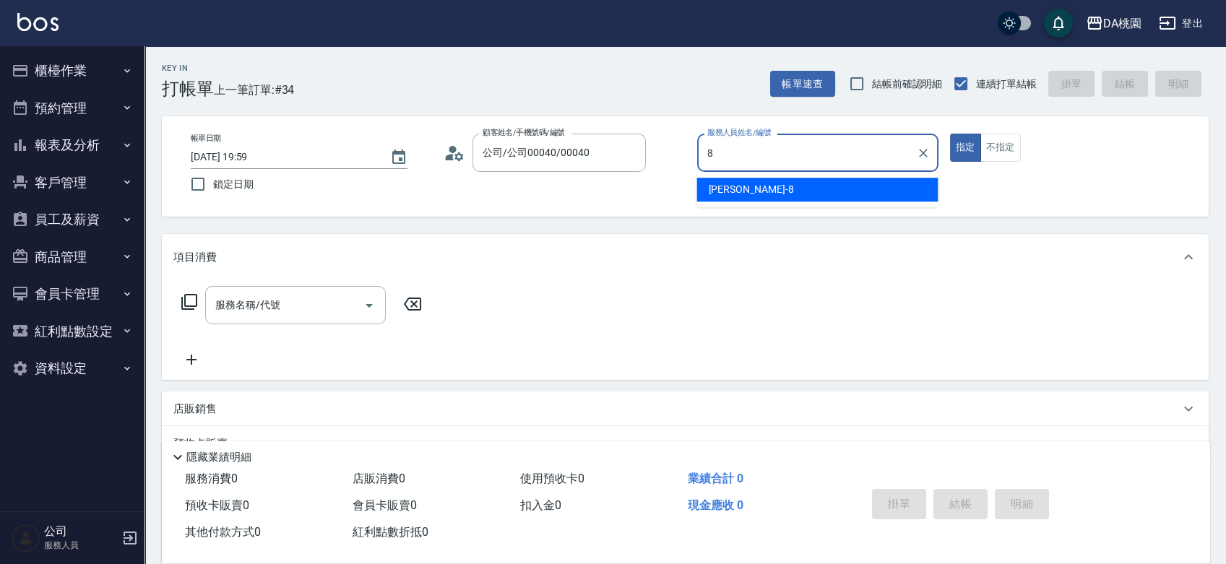
type input "桑妮-8"
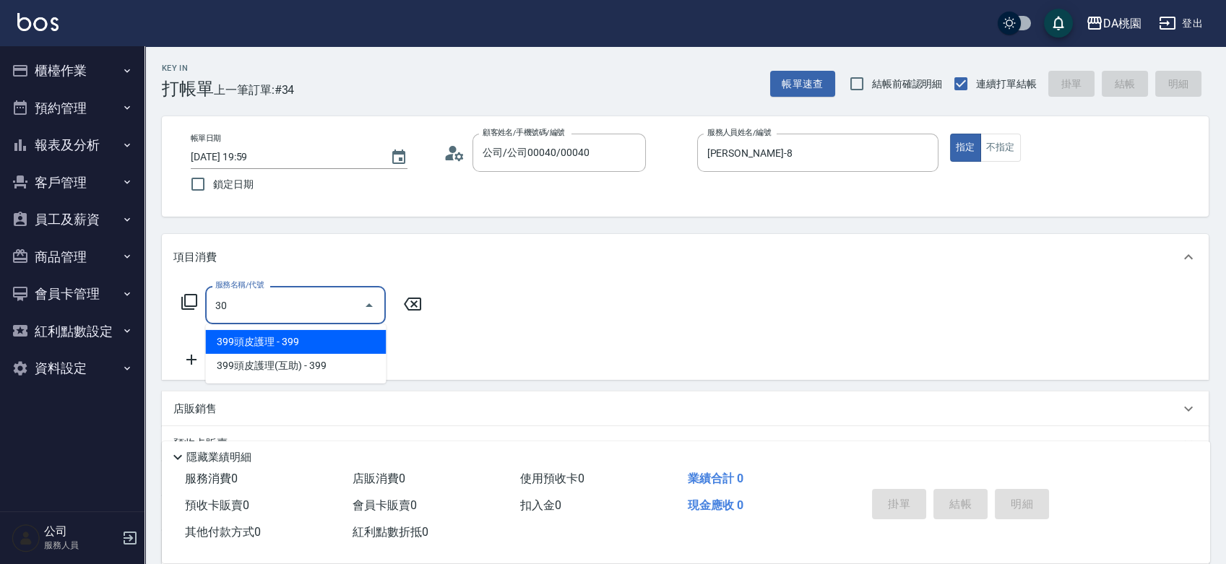
type input "303"
type input "30"
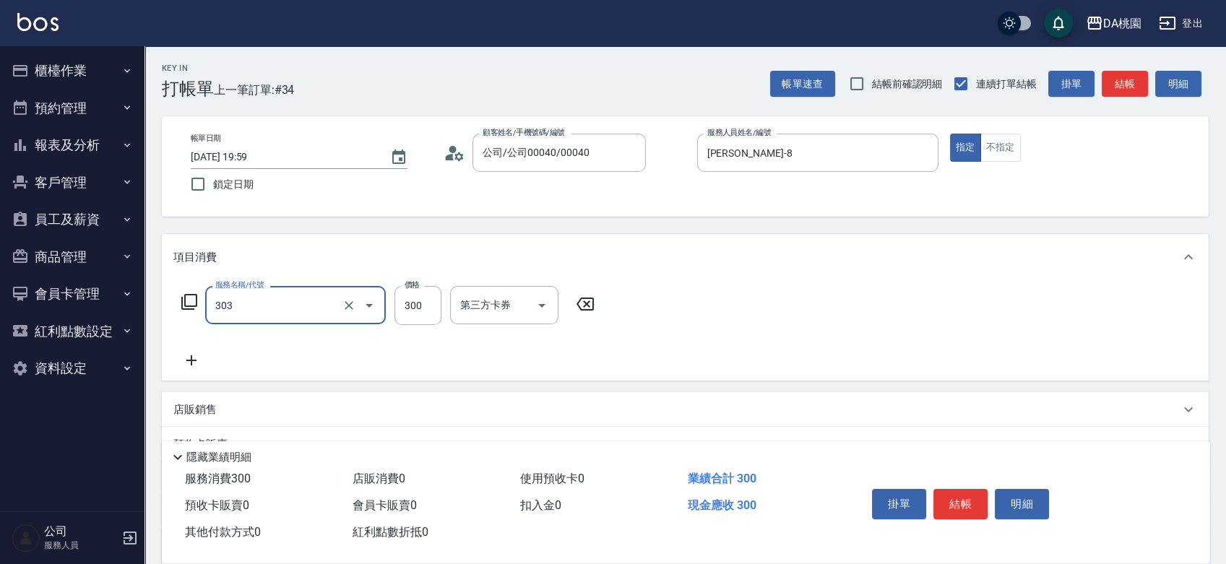
type input "A級剪髮(303)"
type input "0"
type input "35"
type input "30"
type input "350"
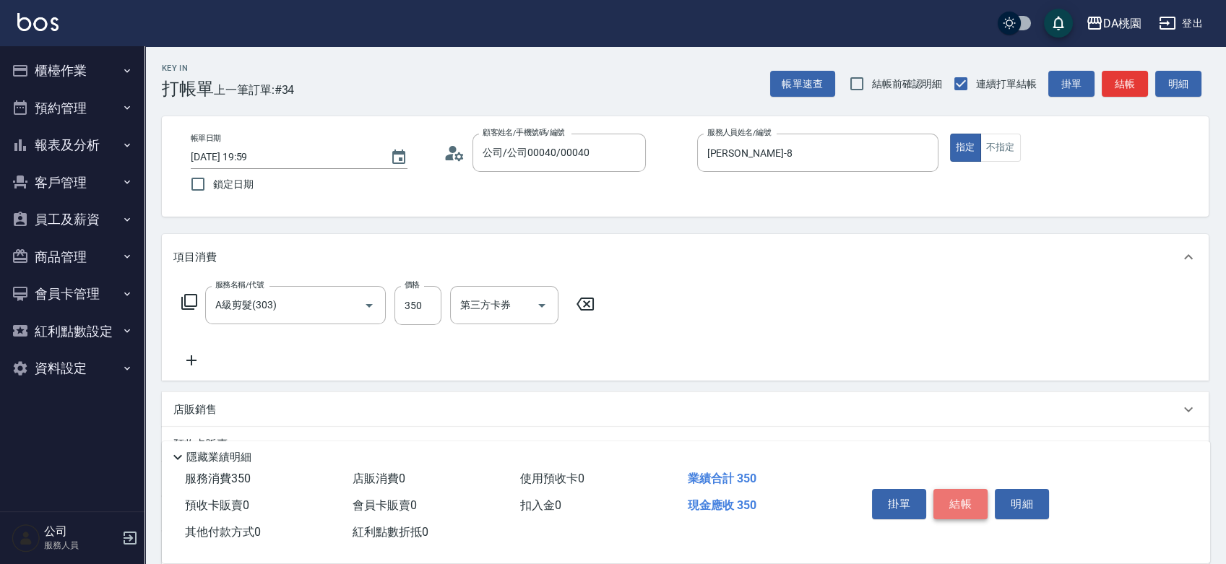
click at [977, 503] on button "結帳" at bounding box center [960, 504] width 54 height 30
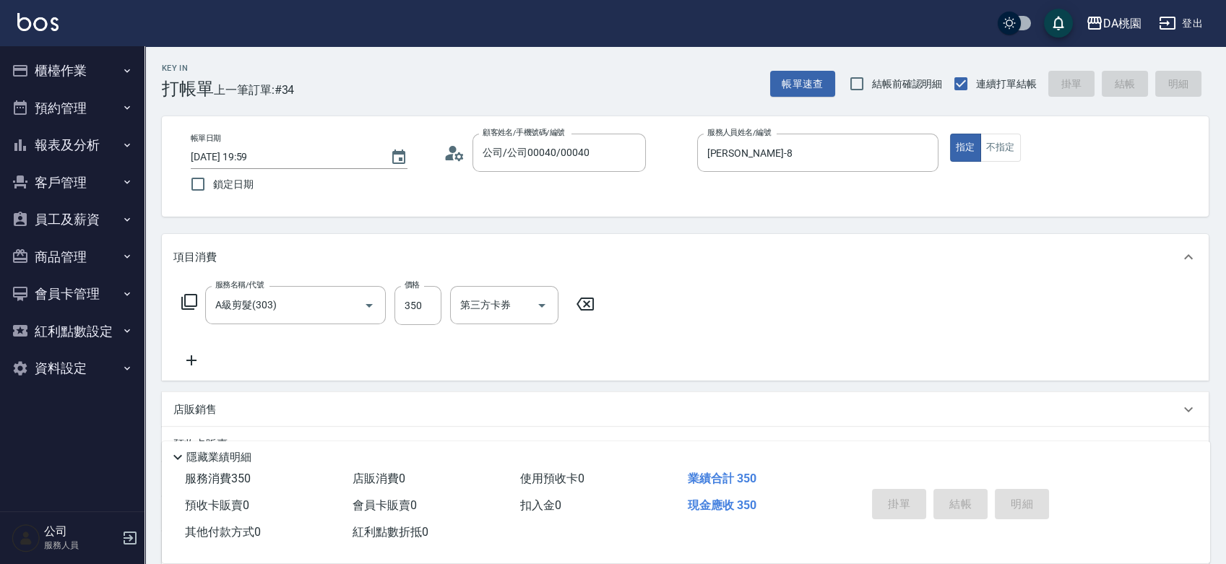
type input "0"
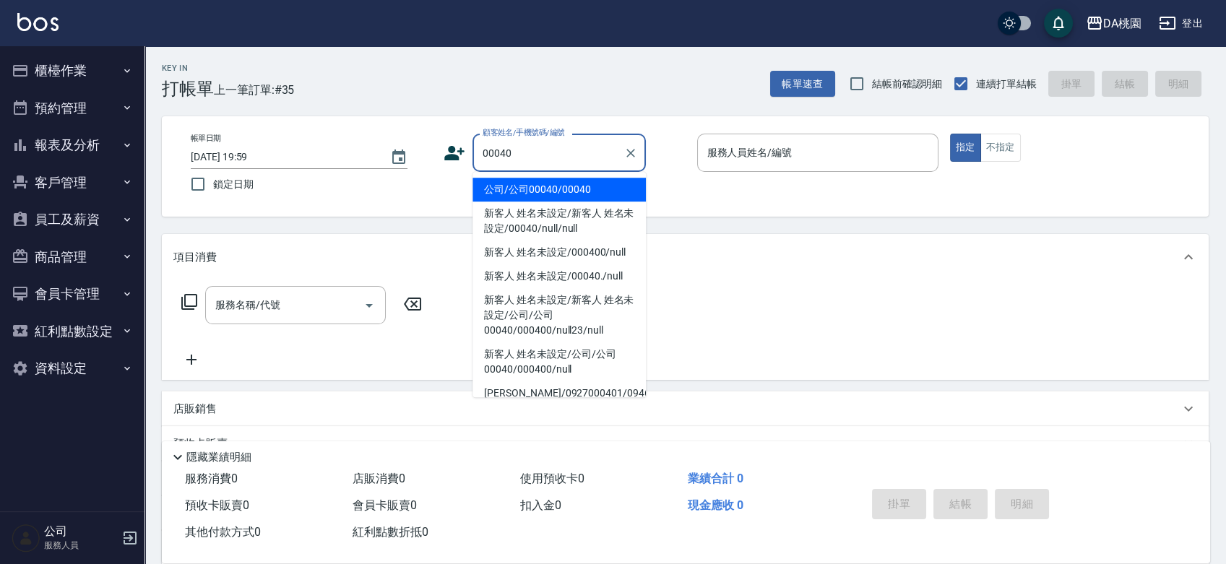
type input "公司/公司00040/00040"
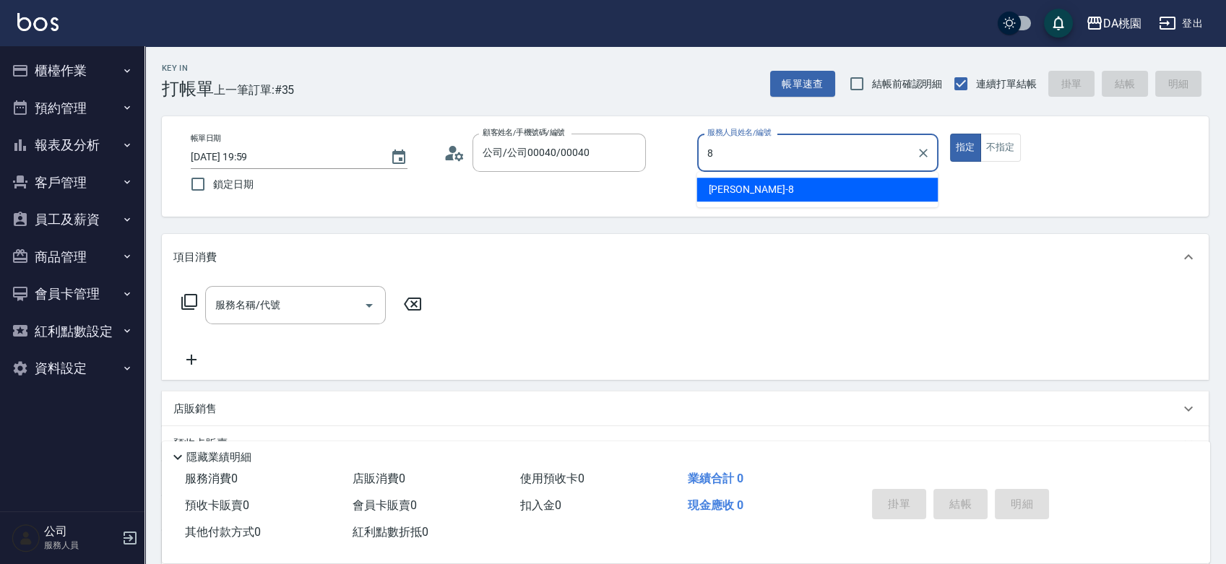
type input "桑妮-8"
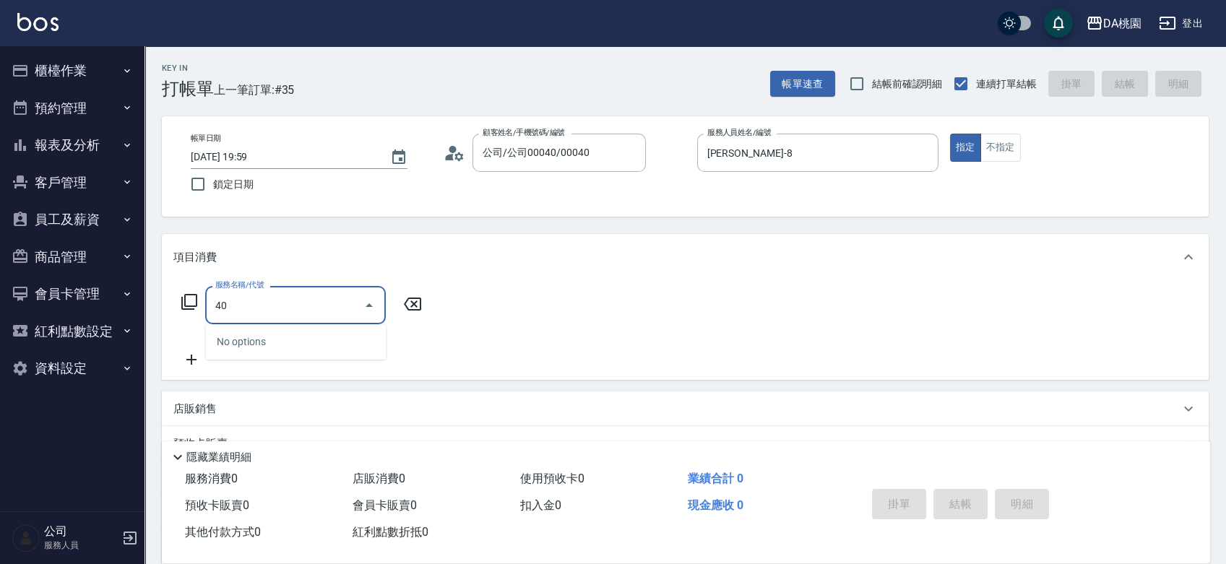
type input "401"
type input "150"
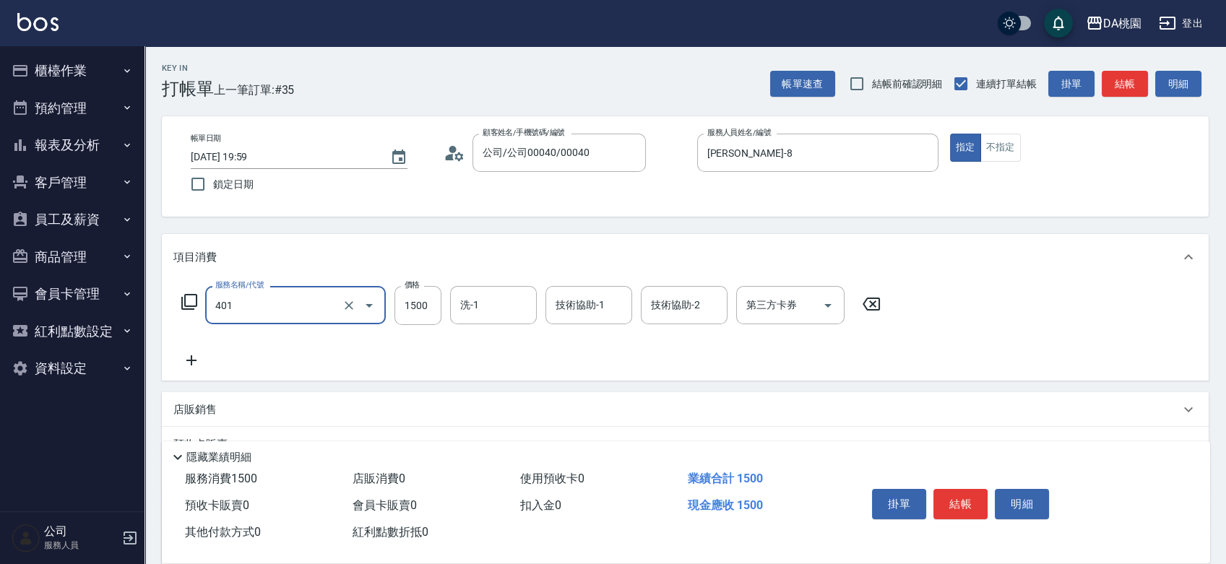
type input "染髮(互助)(401)"
type input "2"
type input "0"
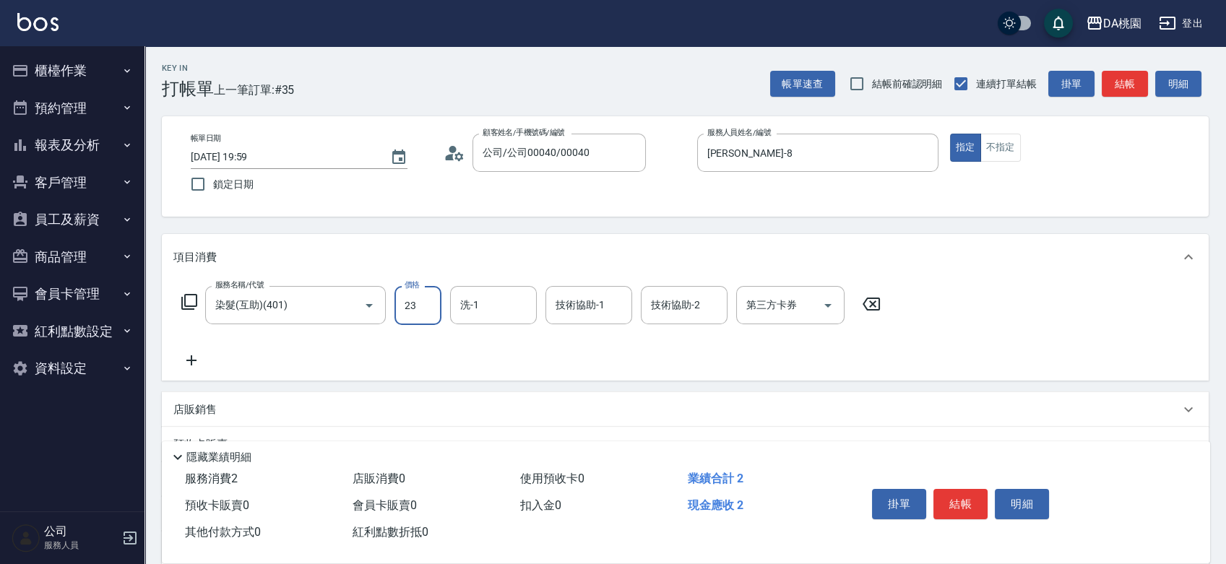
type input "238"
type input "230"
type input "2380"
type input "小妤-18"
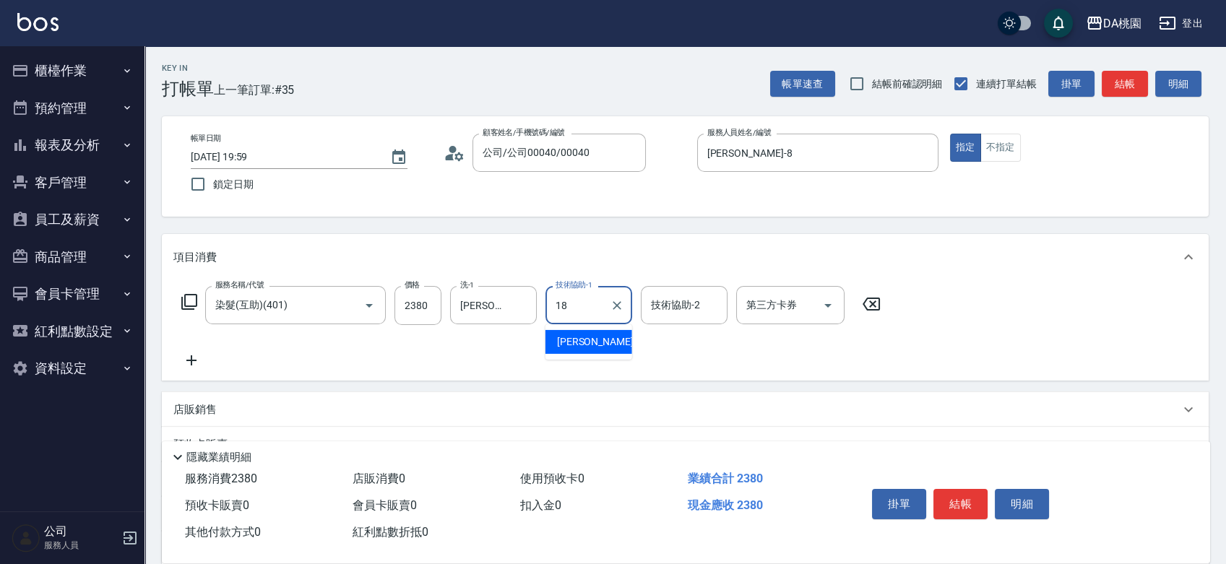
type input "小妤-18"
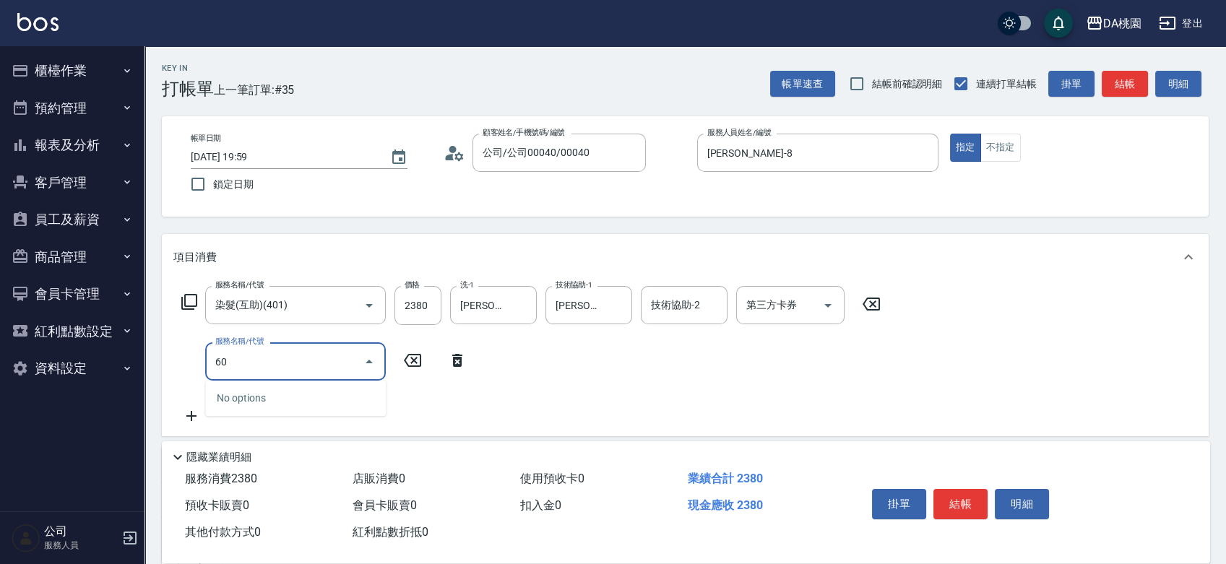
type input "609"
type input "350"
type input "鱗脂質護髮(互助)(609)"
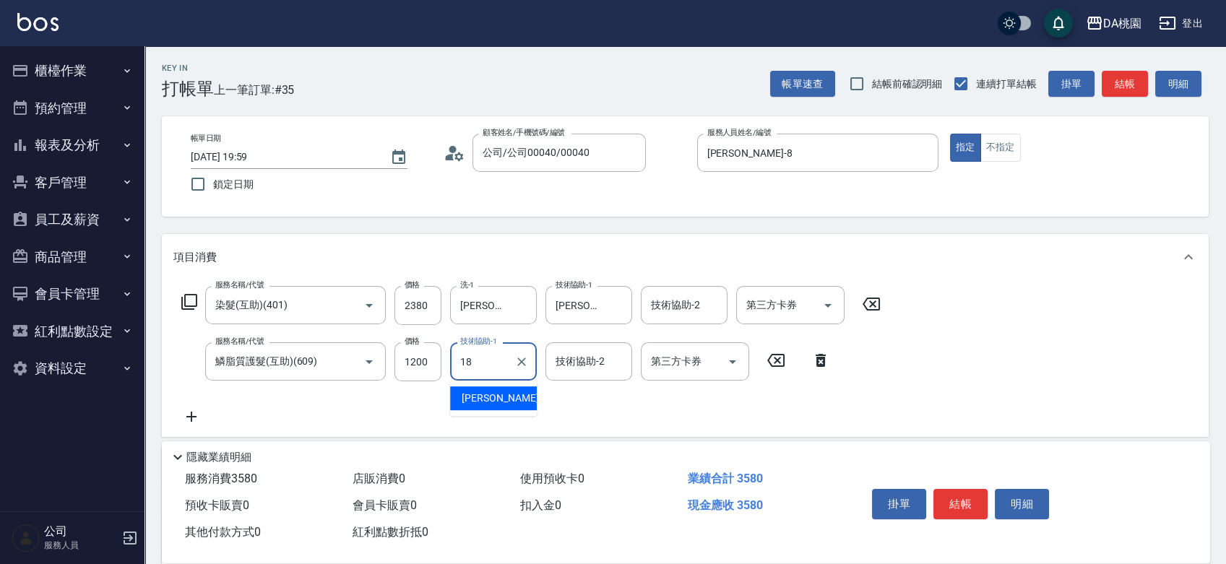
type input "小妤-18"
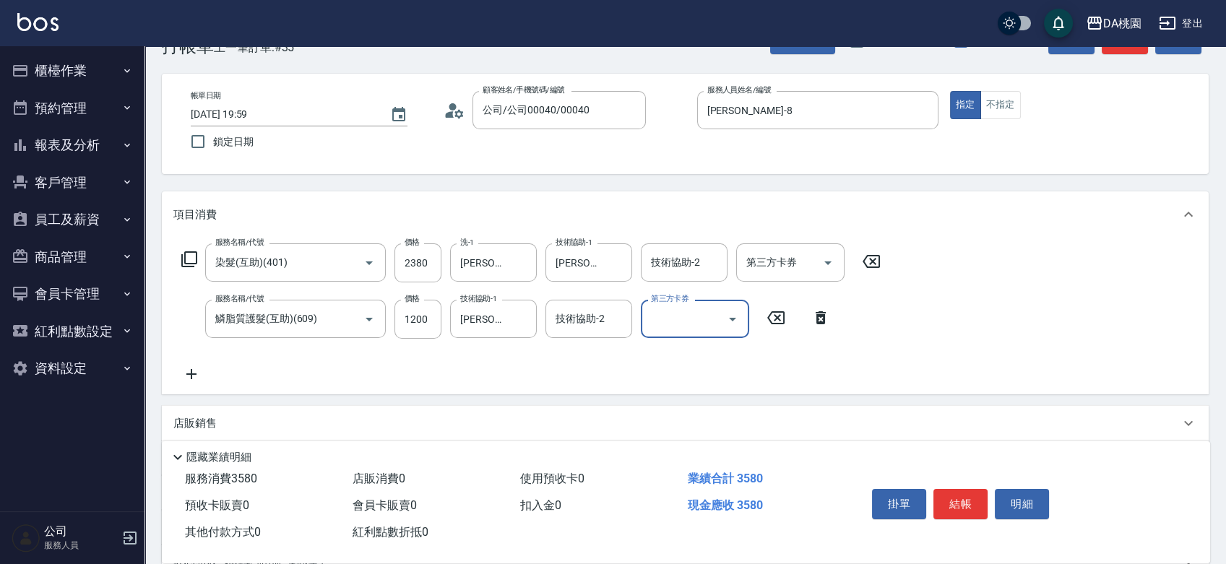
scroll to position [80, 0]
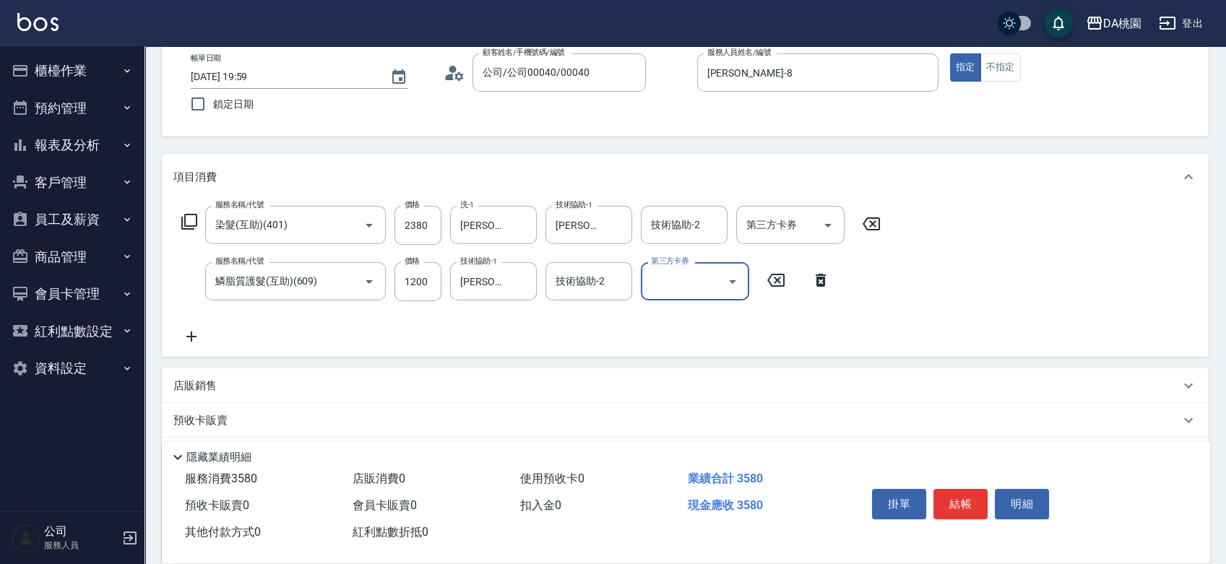
click at [205, 389] on p "店販銷售" at bounding box center [194, 386] width 43 height 15
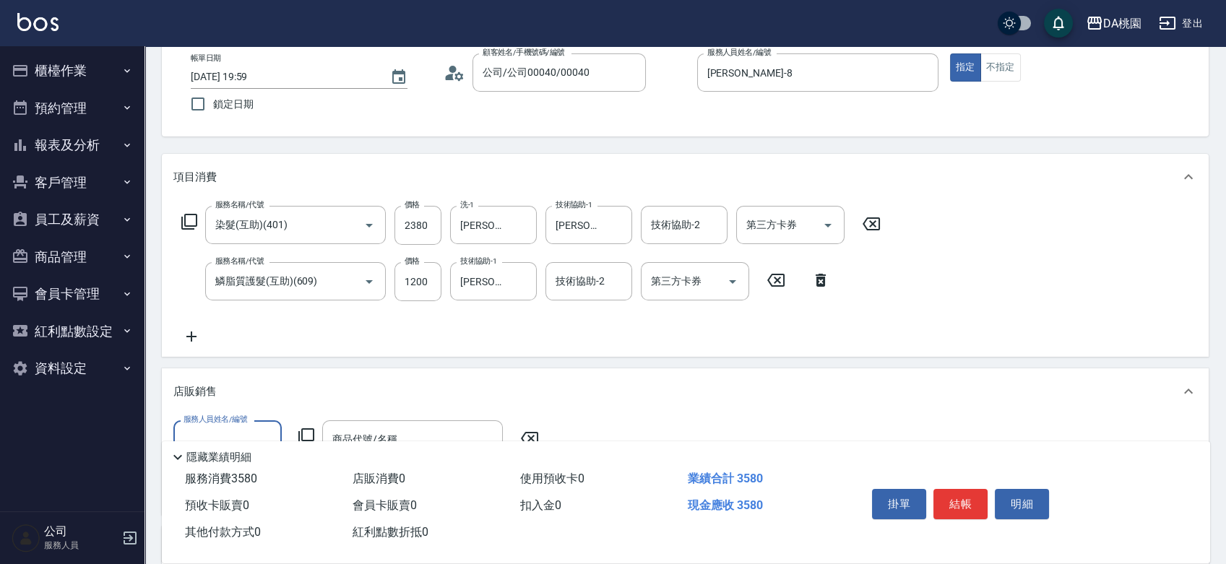
scroll to position [160, 0]
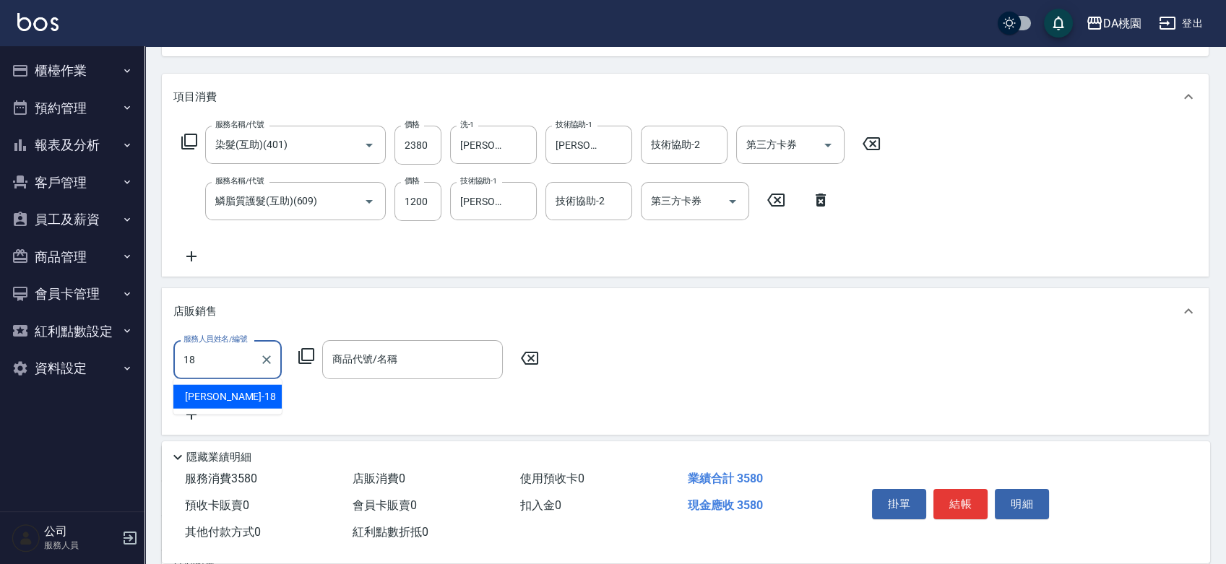
type input "小妤-18"
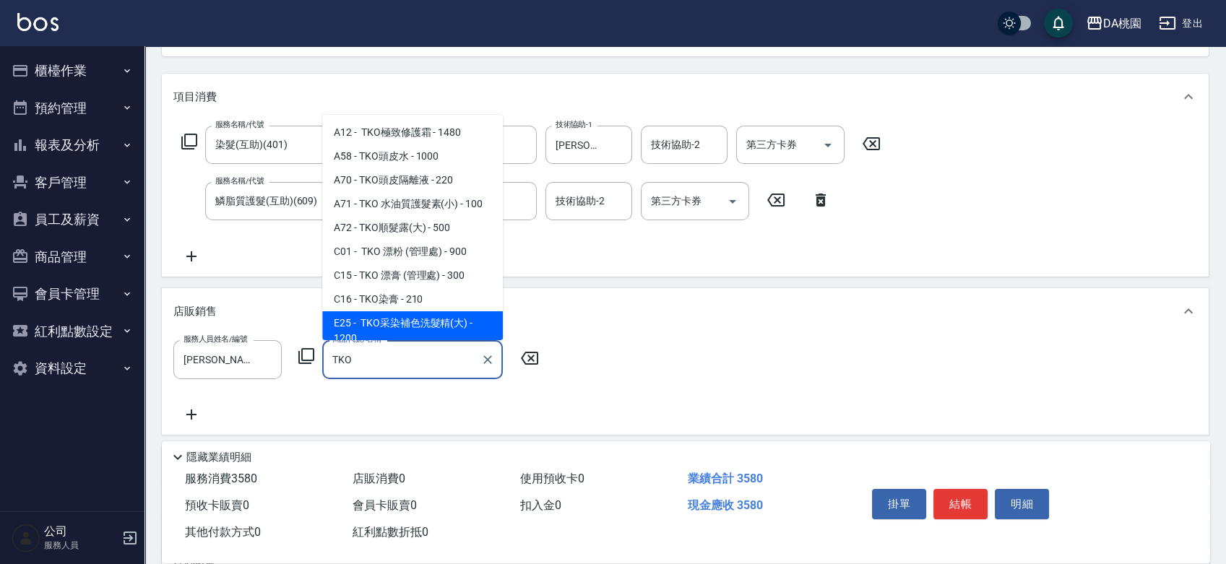
scroll to position [80, 0]
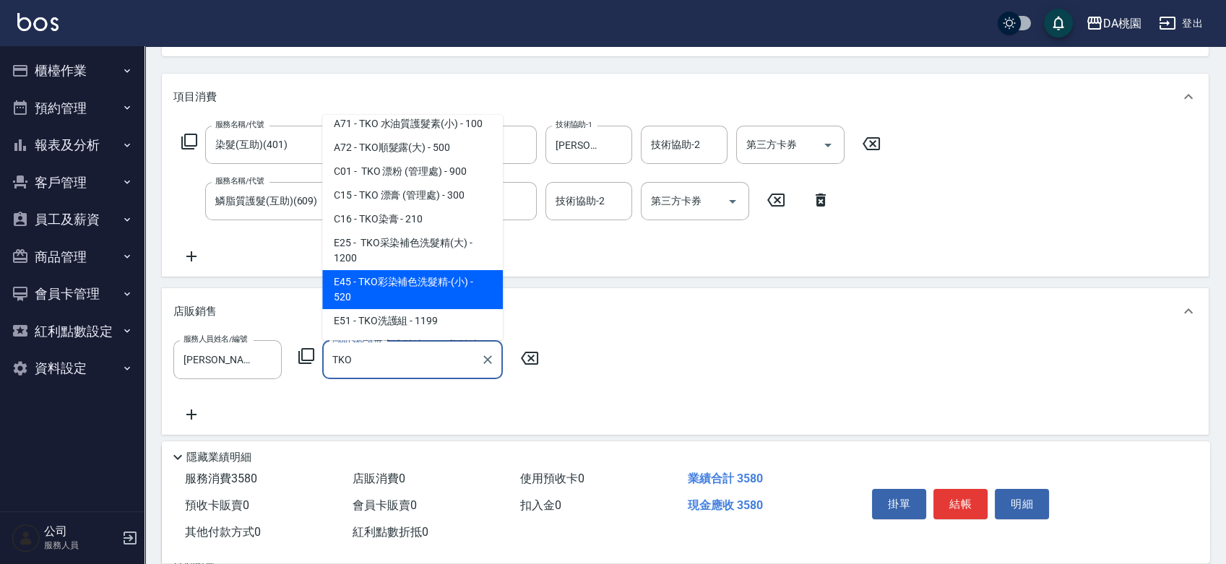
click at [387, 301] on span "E45 - TKO彩染補色洗髮精-(小) - 520" at bounding box center [412, 289] width 181 height 39
type input "TKO彩染補色洗髮精-(小)"
type input "410"
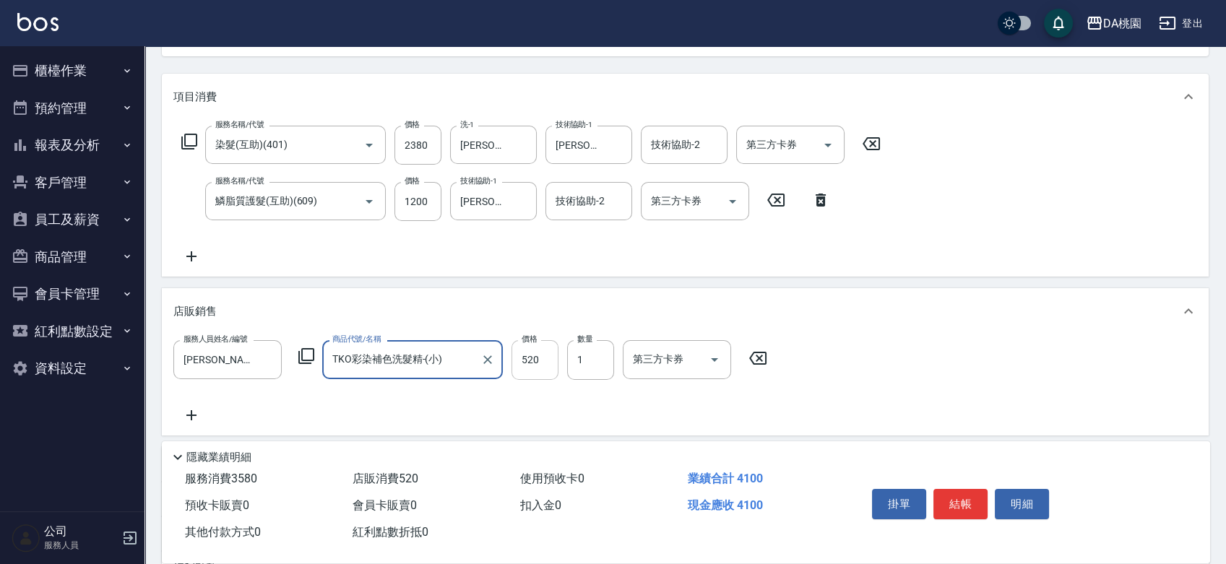
type input "TKO彩染補色洗髮精-(小)"
click at [548, 360] on input "520" at bounding box center [534, 359] width 47 height 39
type input "6"
type input "350"
type input "60"
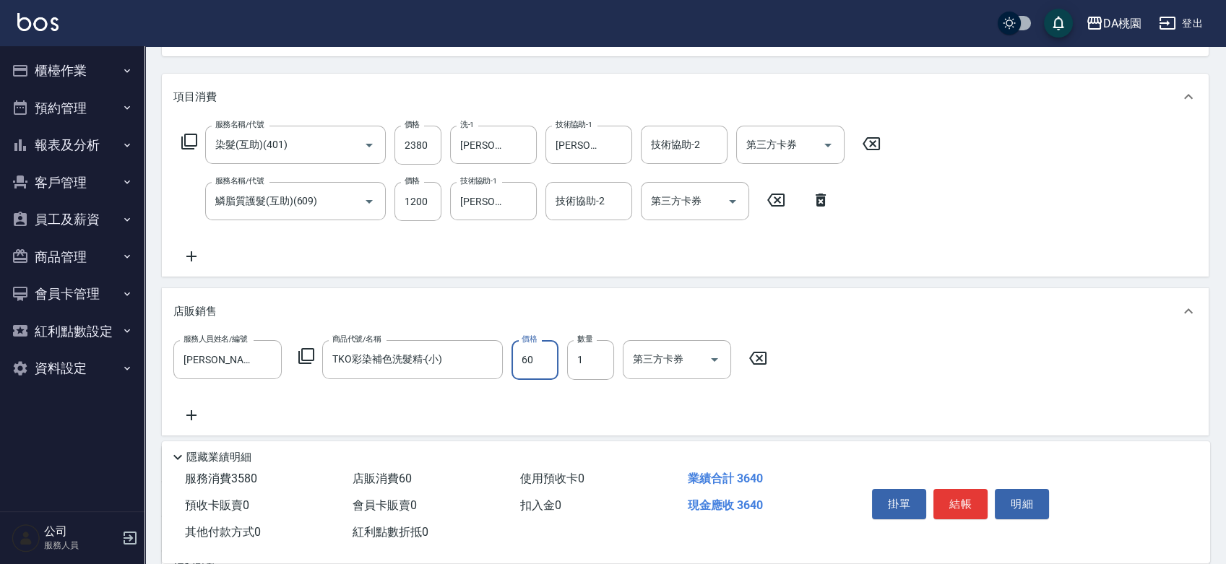
type input "410"
type input "600"
click at [950, 494] on button "結帳" at bounding box center [960, 504] width 54 height 30
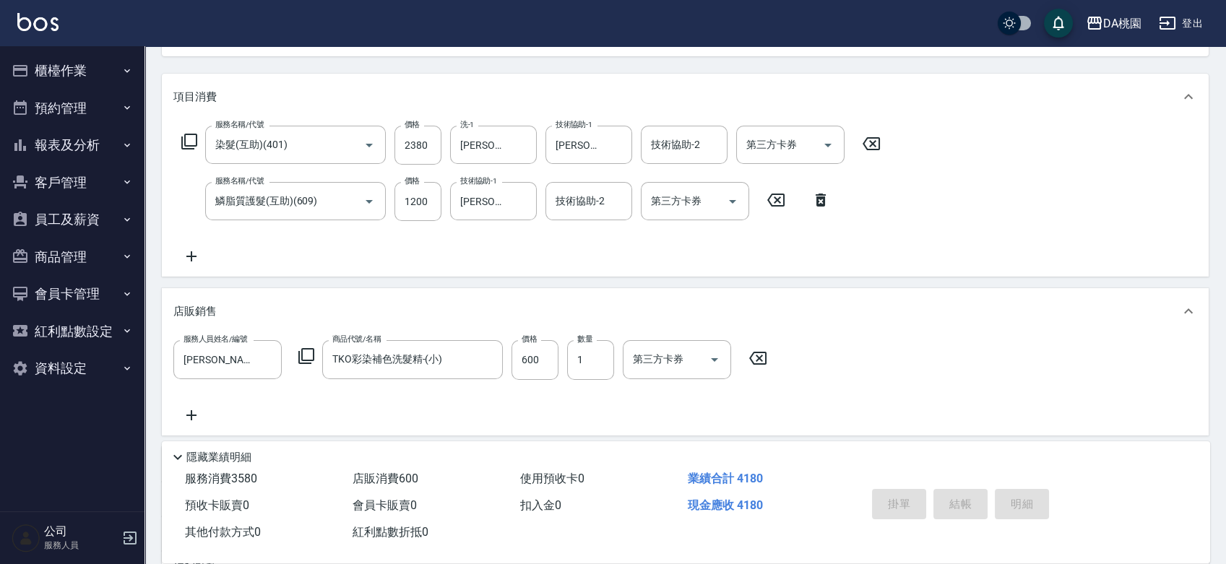
type input "2025/10/12 20:08"
type input "0"
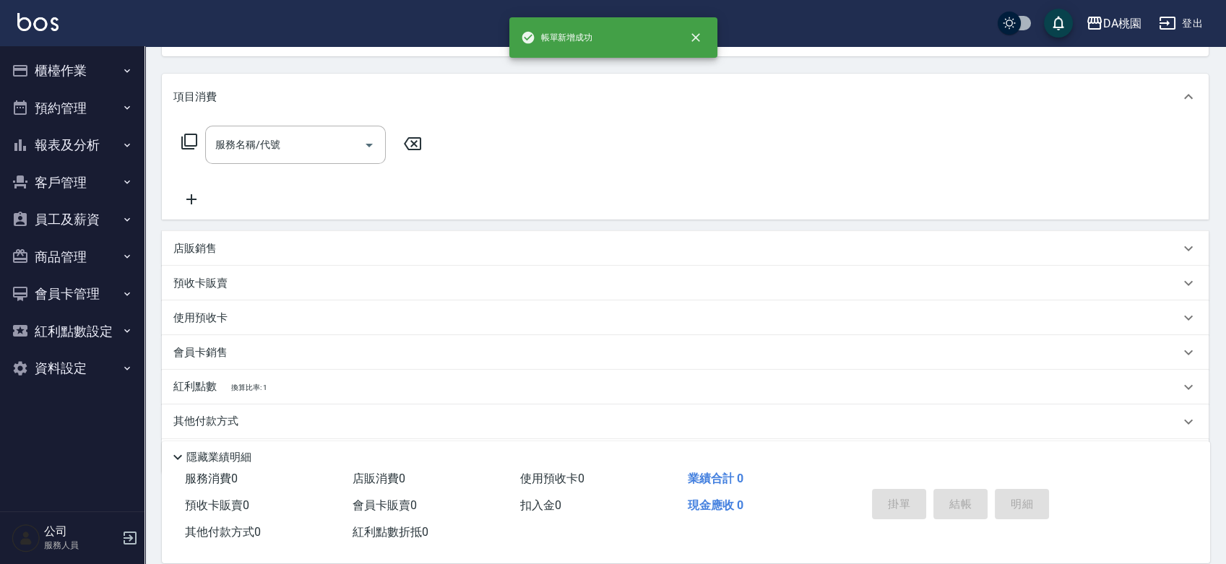
scroll to position [139, 0]
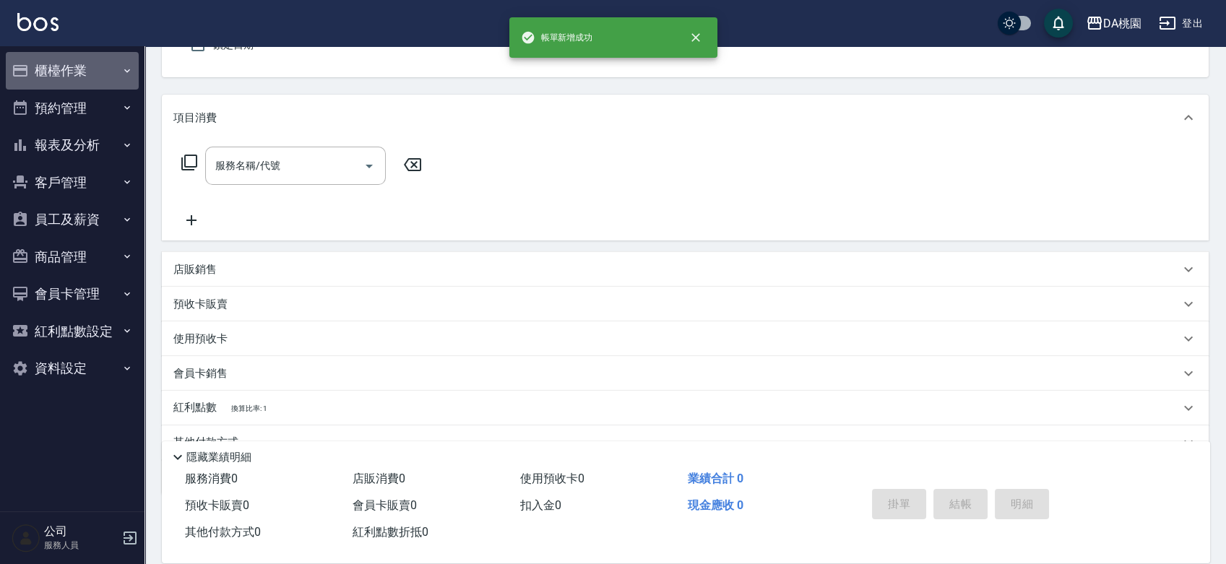
click at [64, 80] on button "櫃檯作業" at bounding box center [72, 71] width 133 height 38
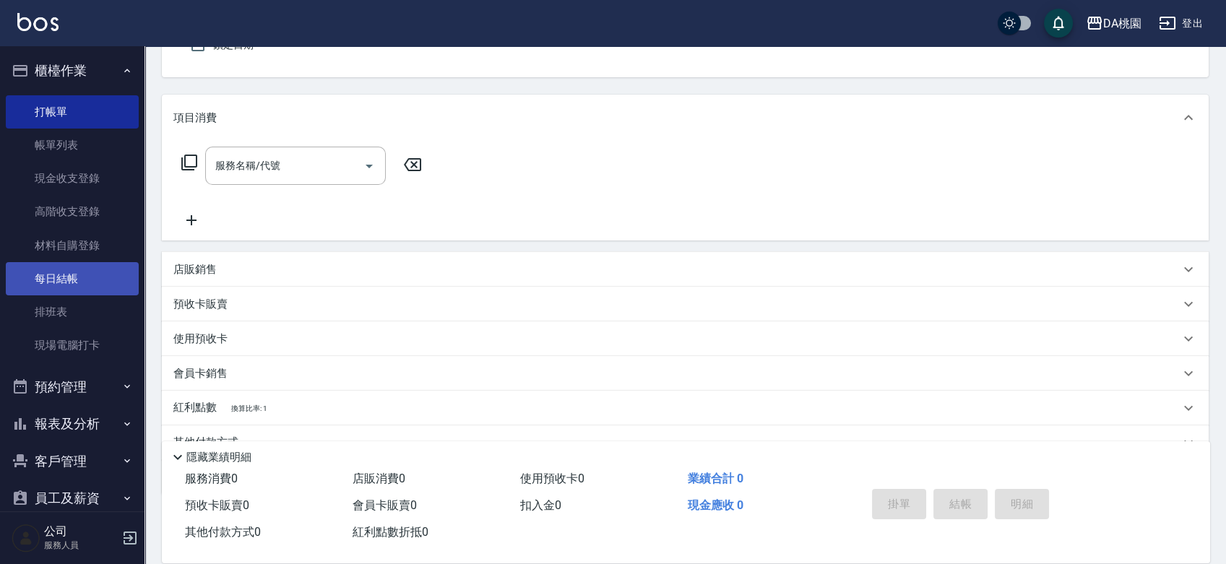
click at [45, 276] on link "每日結帳" at bounding box center [72, 278] width 133 height 33
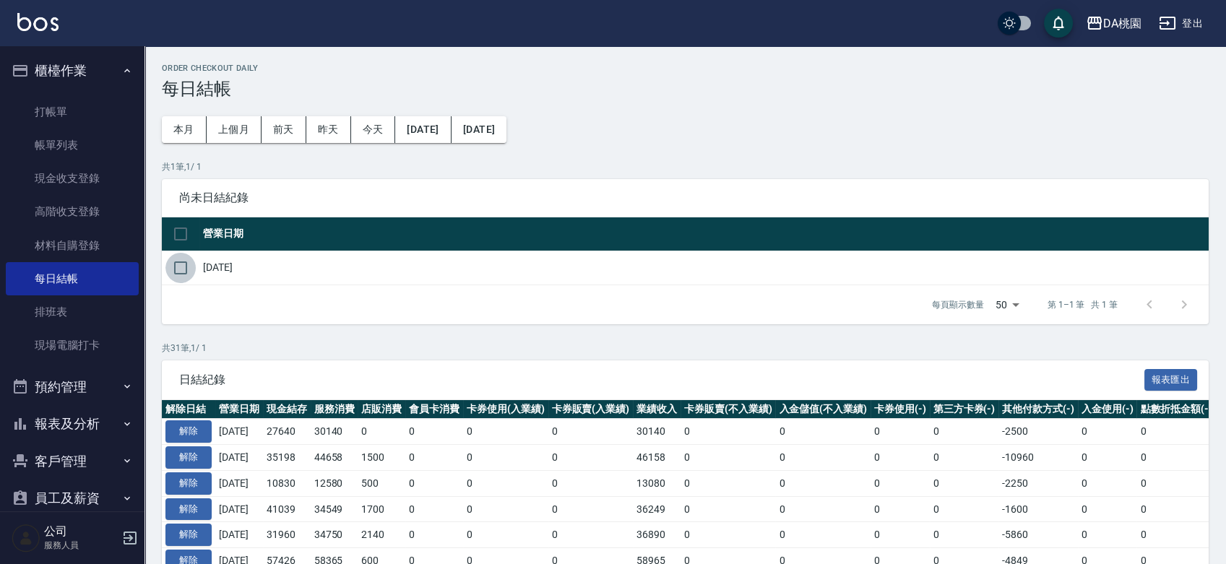
click at [180, 264] on input "checkbox" at bounding box center [180, 268] width 30 height 30
checkbox input "true"
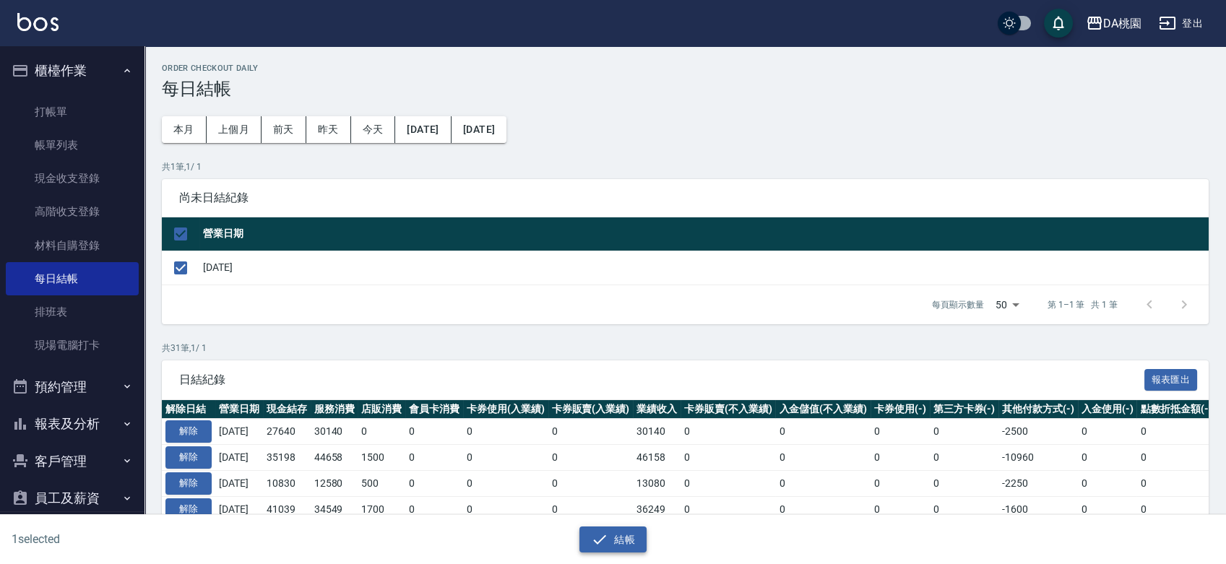
click at [601, 548] on button "結帳" at bounding box center [612, 540] width 67 height 27
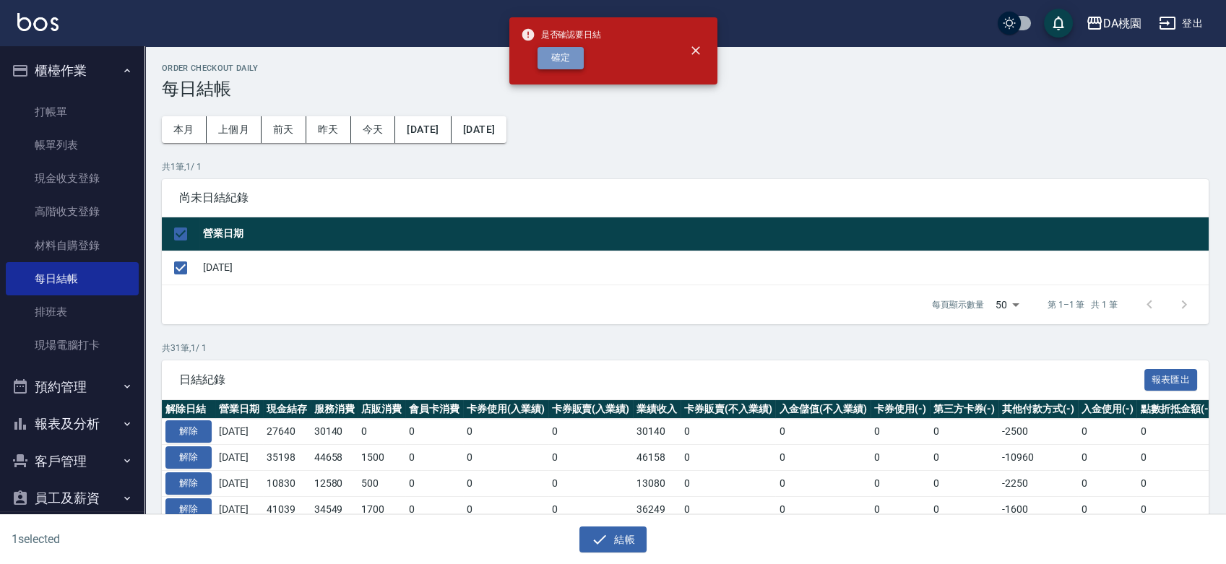
click at [568, 61] on button "確定" at bounding box center [560, 58] width 46 height 22
checkbox input "false"
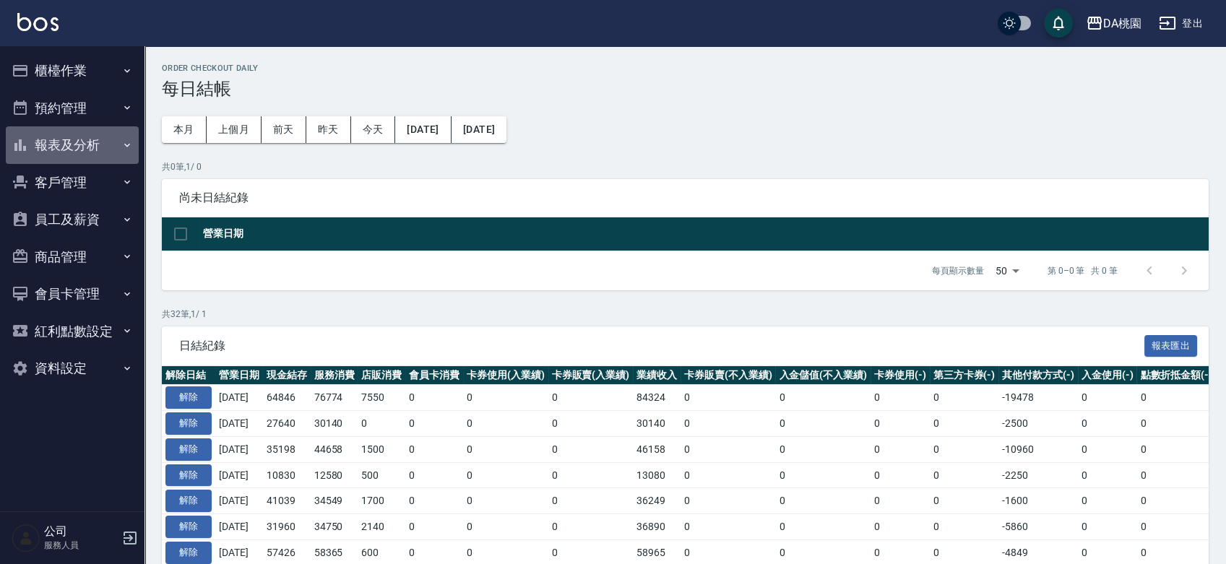
drag, startPoint x: 46, startPoint y: 142, endPoint x: 51, endPoint y: 155, distance: 14.0
click at [48, 147] on button "報表及分析" at bounding box center [72, 145] width 133 height 38
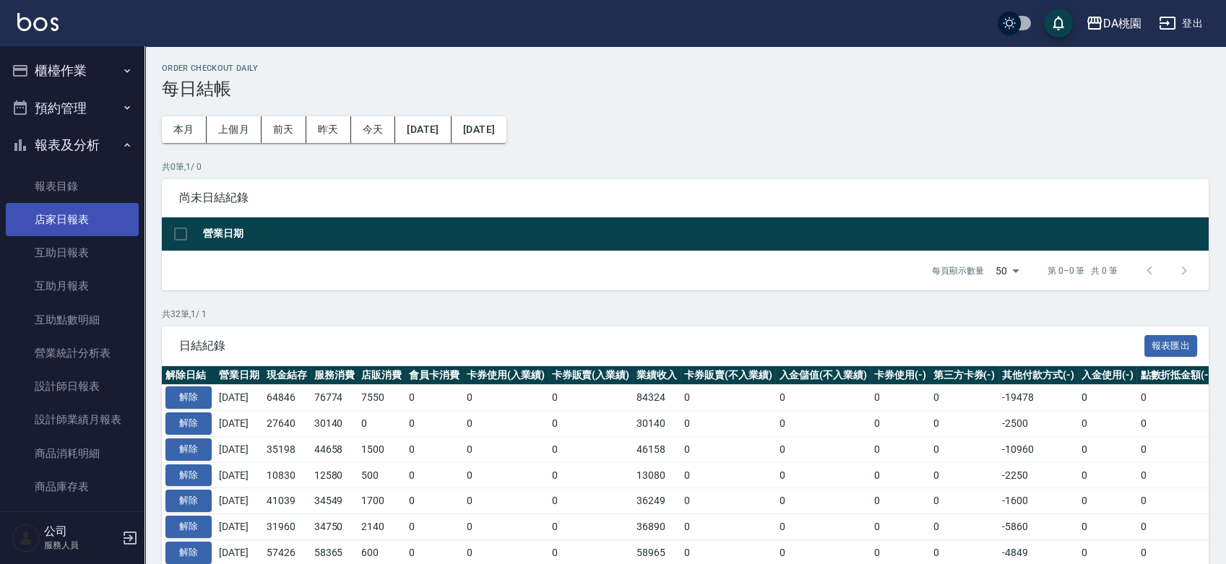
click at [56, 209] on link "店家日報表" at bounding box center [72, 219] width 133 height 33
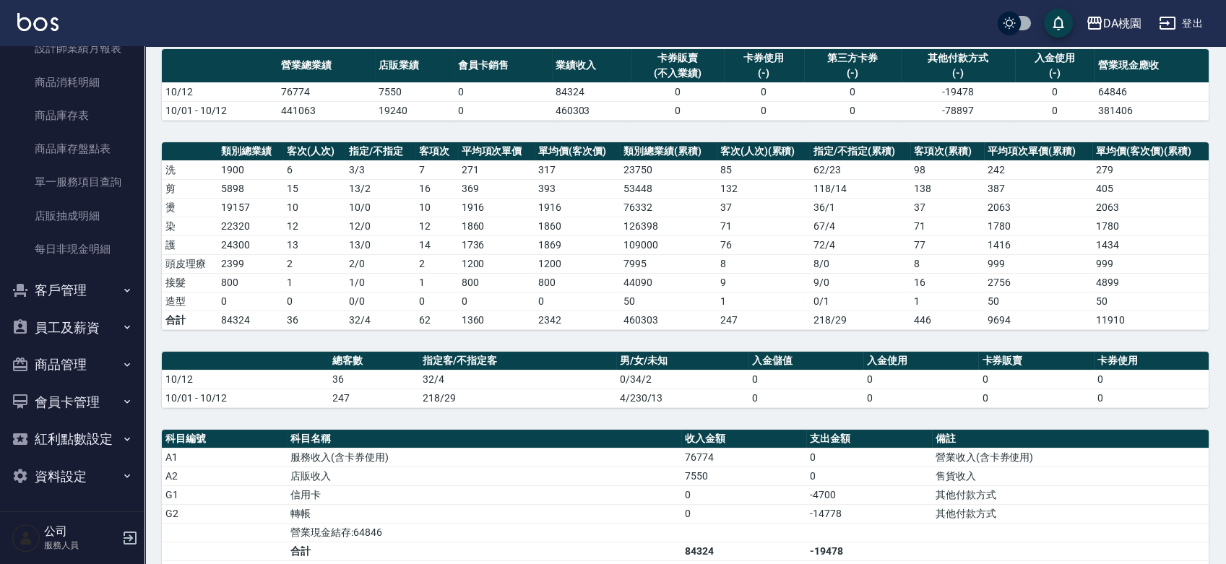
scroll to position [160, 0]
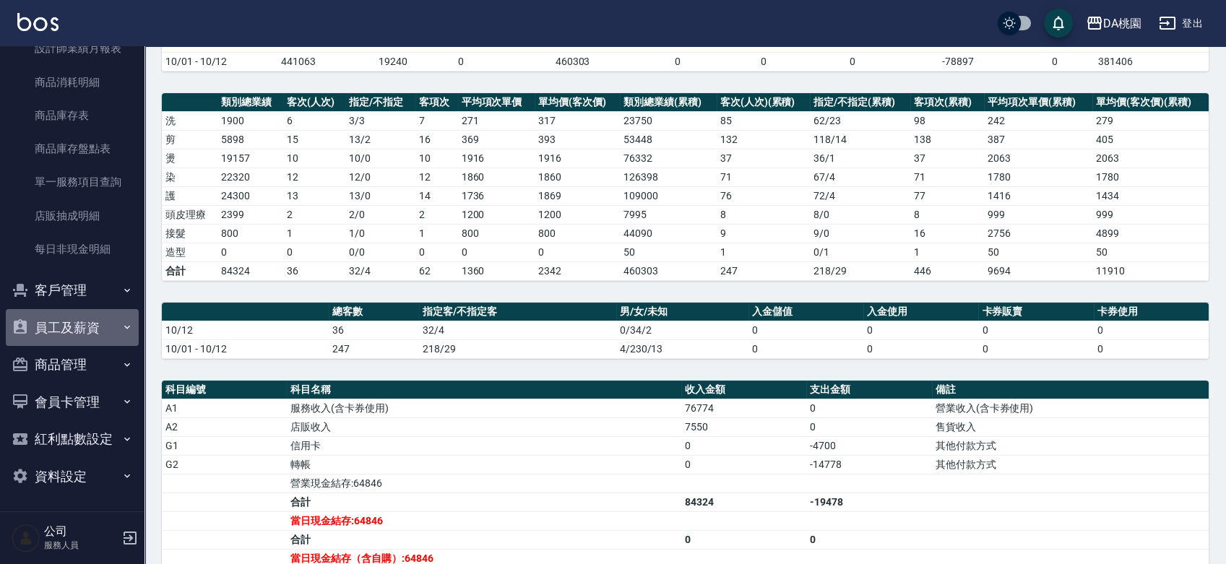
click at [90, 334] on button "員工及薪資" at bounding box center [72, 328] width 133 height 38
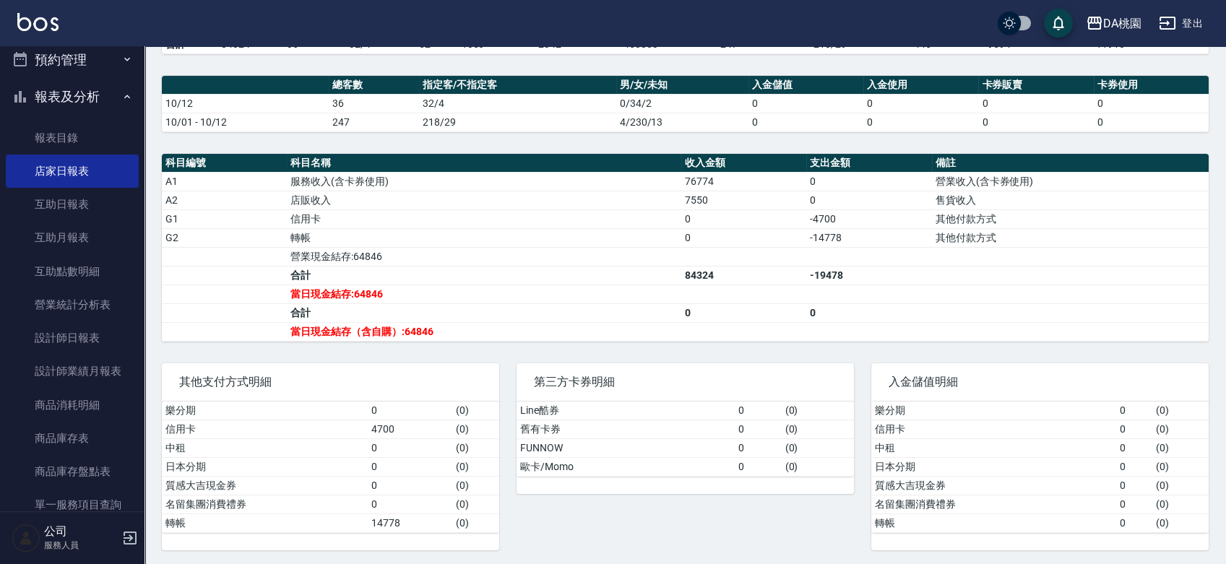
scroll to position [0, 0]
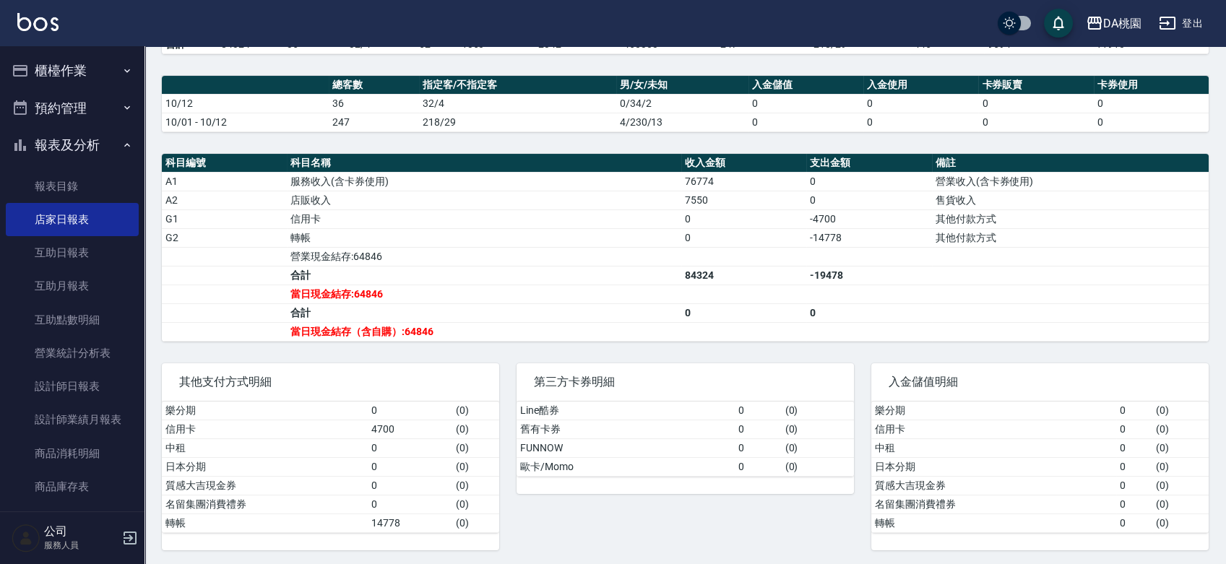
click at [66, 62] on button "櫃檯作業" at bounding box center [72, 71] width 133 height 38
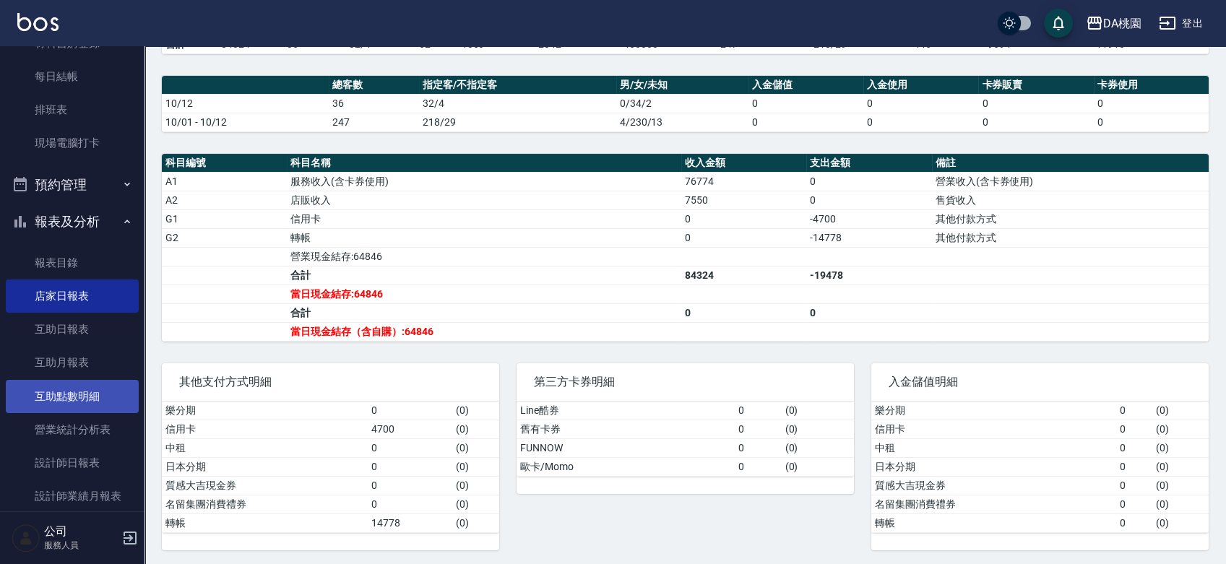
scroll to position [241, 0]
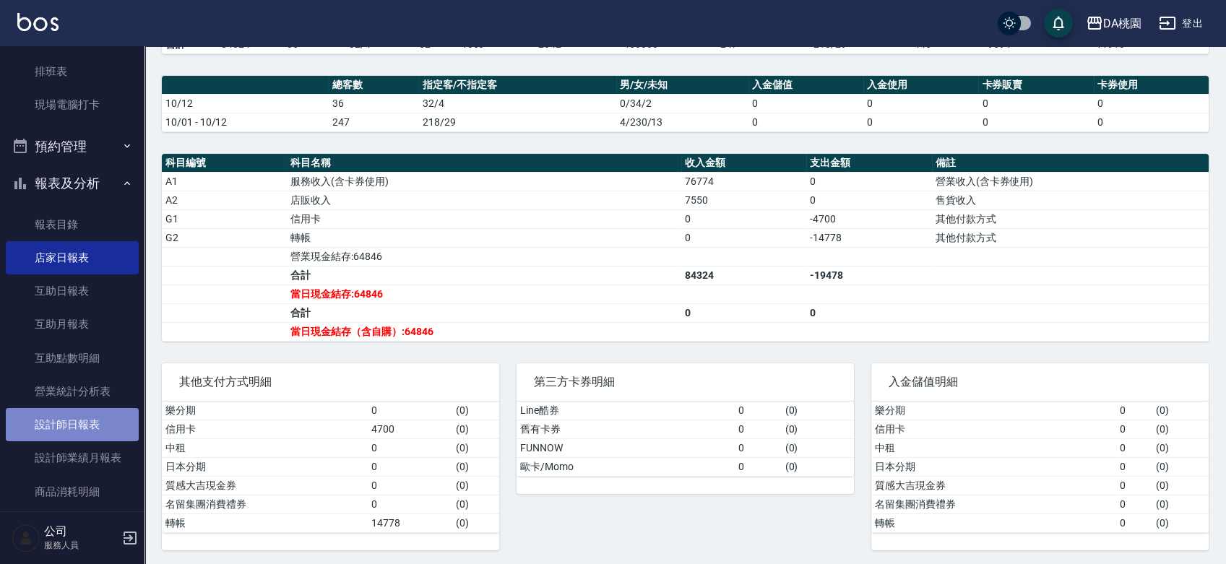
click at [72, 432] on link "設計師日報表" at bounding box center [72, 424] width 133 height 33
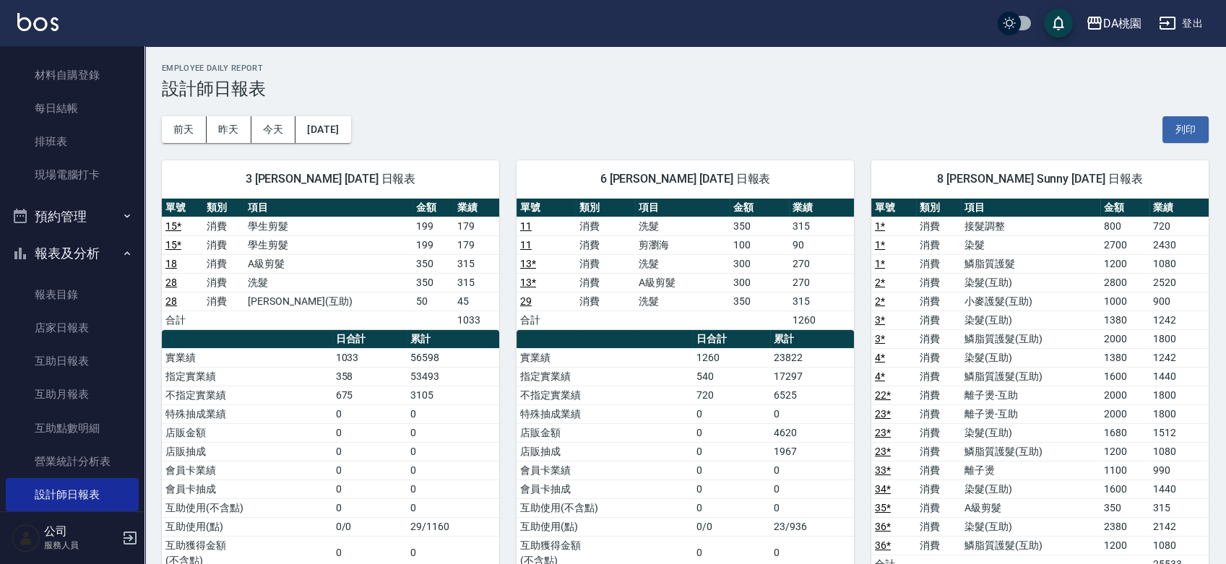
scroll to position [160, 0]
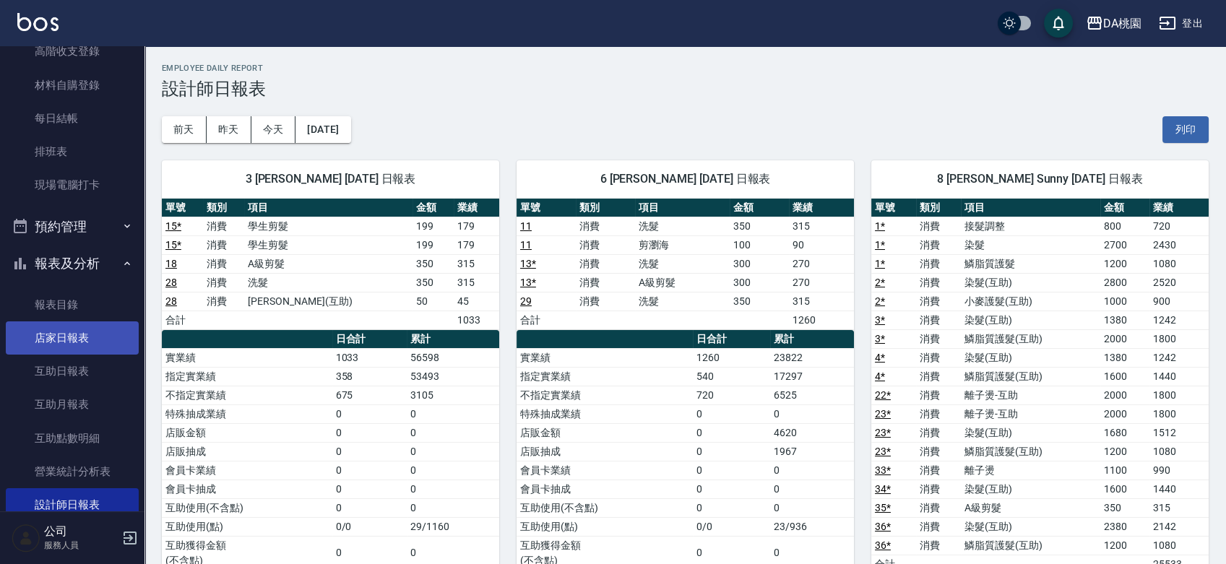
click at [75, 334] on link "店家日報表" at bounding box center [72, 337] width 133 height 33
